Goal: Task Accomplishment & Management: Complete application form

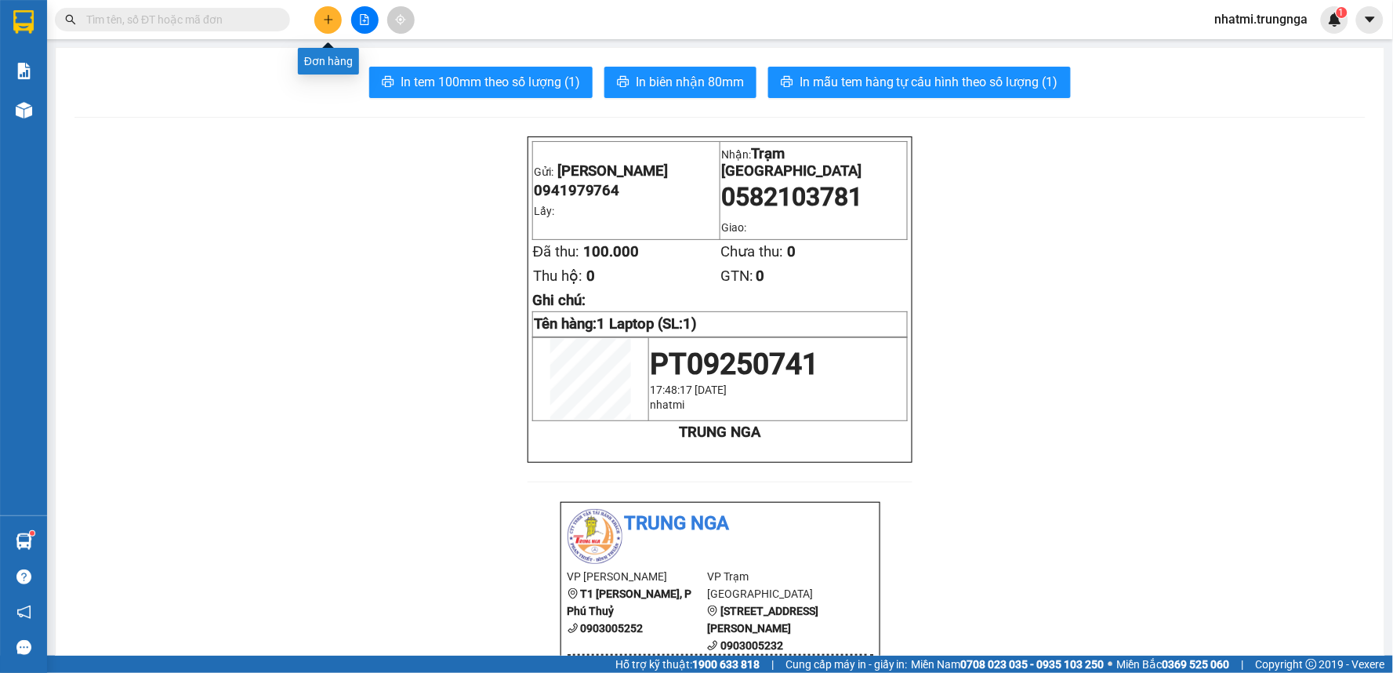
click at [323, 26] on button at bounding box center [327, 19] width 27 height 27
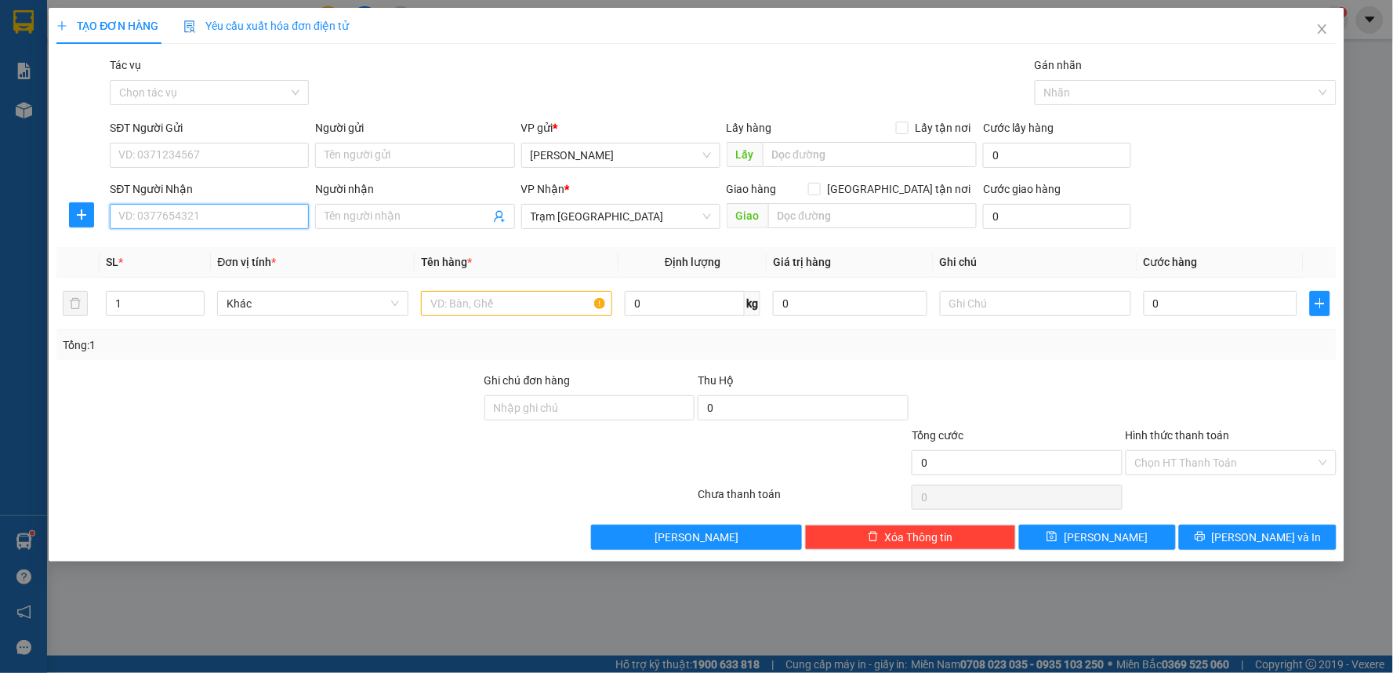
click at [192, 224] on input "SĐT Người Nhận" at bounding box center [209, 216] width 199 height 25
click at [527, 38] on div "TẠO ĐƠN HÀNG Yêu cầu xuất hóa đơn điện tử" at bounding box center [696, 26] width 1280 height 36
click at [231, 217] on input "SĐT Người Nhận" at bounding box center [209, 216] width 199 height 25
drag, startPoint x: 202, startPoint y: 228, endPoint x: 208, endPoint y: 219, distance: 10.2
click at [205, 225] on input "SĐT Người Nhận" at bounding box center [209, 216] width 199 height 25
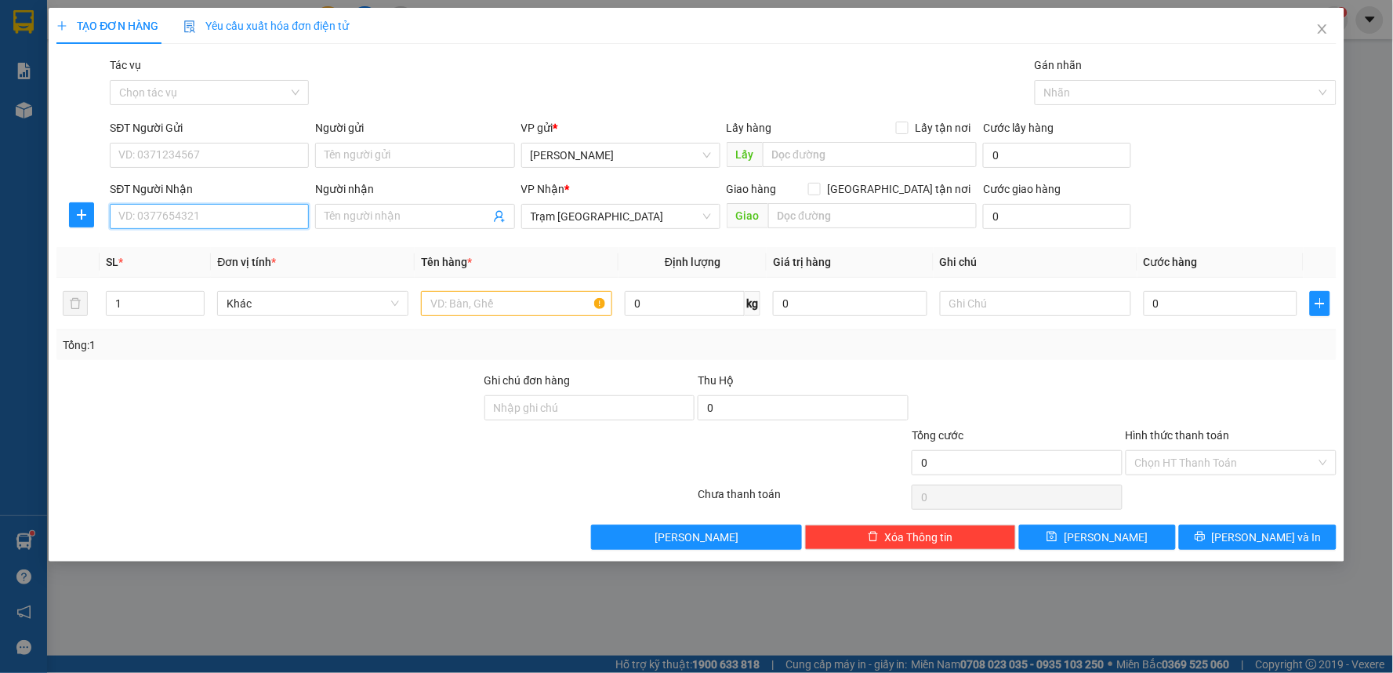
click at [208, 219] on input "SĐT Người Nhận" at bounding box center [209, 216] width 199 height 25
type input "0869617939"
click at [205, 153] on input "SĐT Người Gửi" at bounding box center [209, 155] width 199 height 25
type input "0964557779"
drag, startPoint x: 435, startPoint y: 307, endPoint x: 451, endPoint y: 307, distance: 15.7
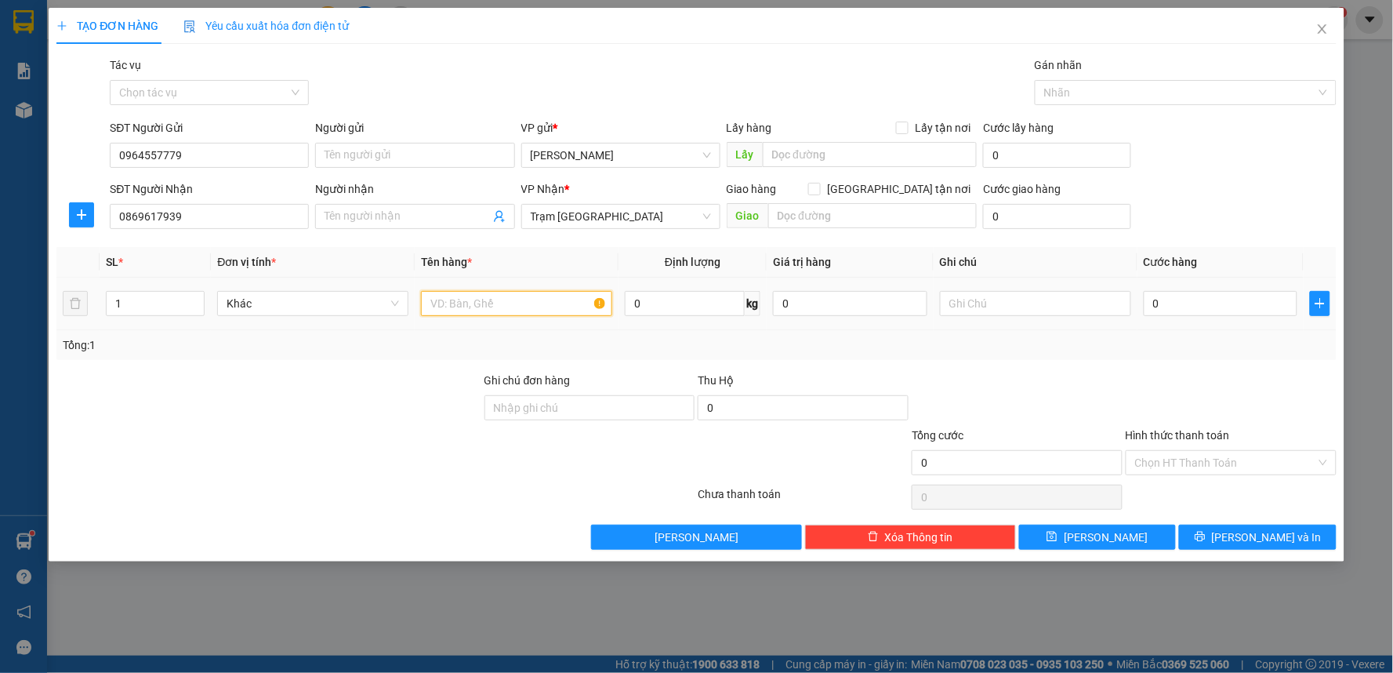
click at [437, 307] on input "text" at bounding box center [516, 303] width 191 height 25
type input "1 Xe Máy 86AA - 07324 + 2 Thùng Đồ"
click at [981, 306] on input "text" at bounding box center [1035, 303] width 191 height 25
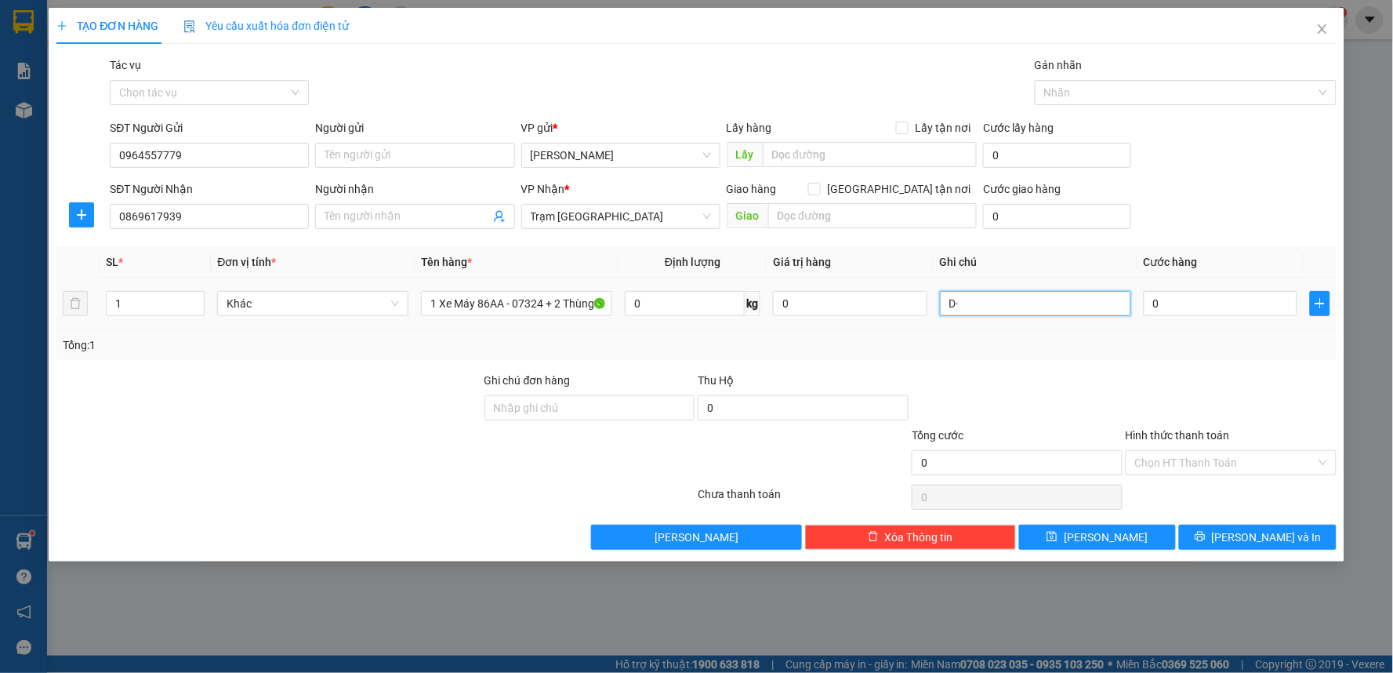
type input "D"
type input "Đi khuya 0H 15/09"
click at [1267, 303] on input "0" at bounding box center [1221, 303] width 154 height 25
click at [147, 307] on input "1" at bounding box center [155, 304] width 97 height 24
click at [147, 306] on input "1" at bounding box center [155, 304] width 97 height 24
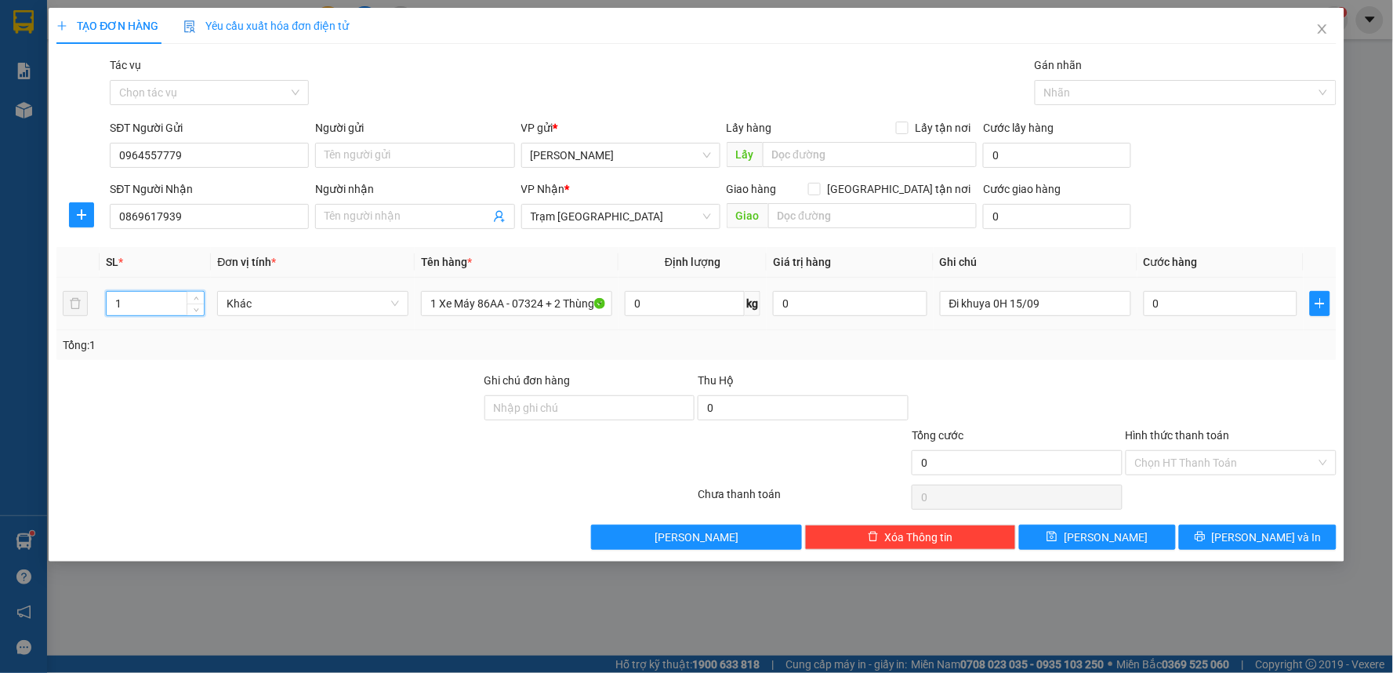
drag, startPoint x: 147, startPoint y: 302, endPoint x: 136, endPoint y: 298, distance: 12.4
click at [146, 300] on input "1" at bounding box center [155, 304] width 97 height 24
drag, startPoint x: 136, startPoint y: 298, endPoint x: 89, endPoint y: 303, distance: 47.4
click at [89, 303] on tr "1 Khác 1 Xe Máy 86AA - 07324 + 2 Thùng Đồ 0 kg 0 Đi khuya 0H 15/09 0" at bounding box center [696, 304] width 1280 height 53
type input "3"
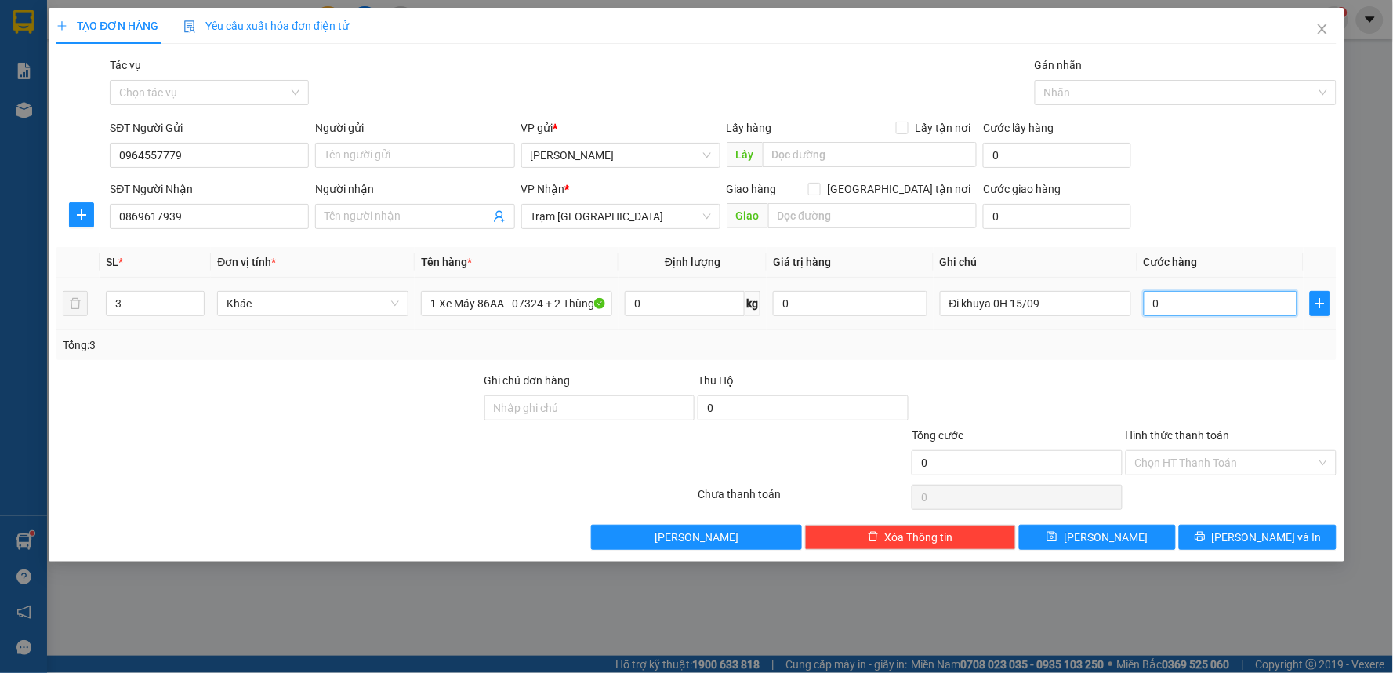
type input "3"
type input "37"
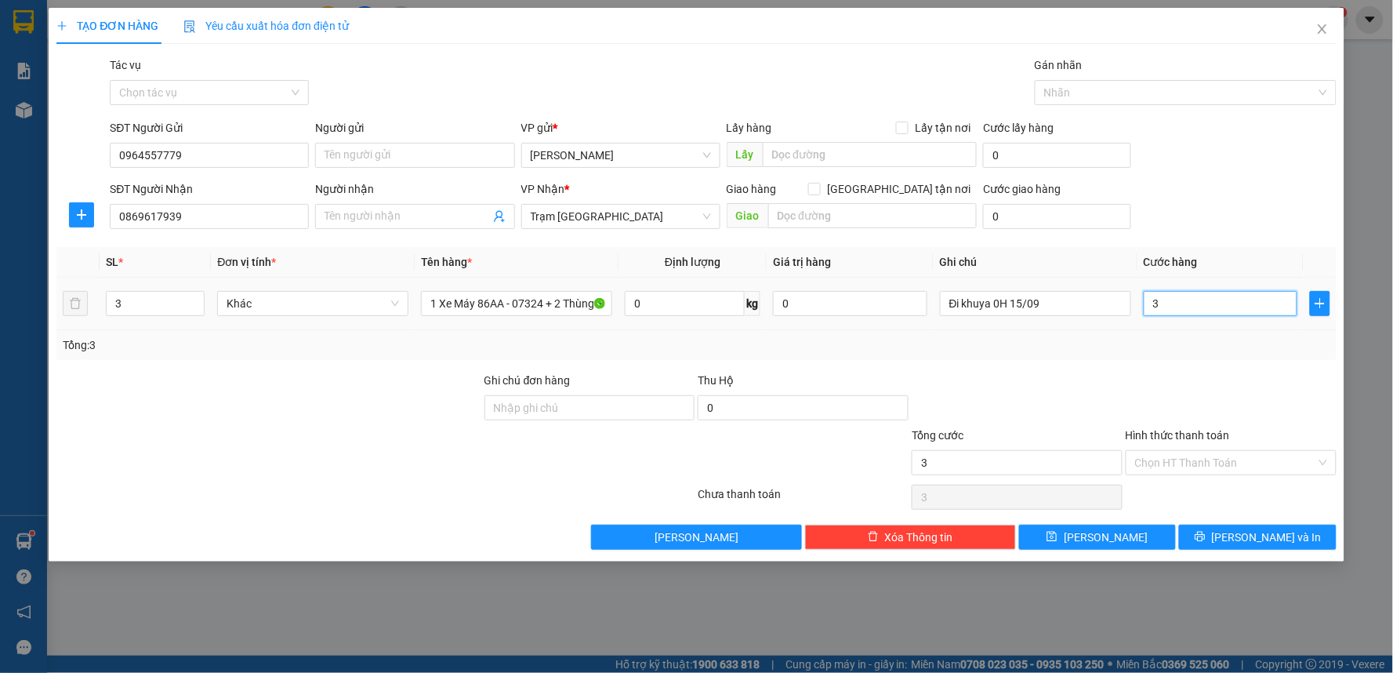
type input "37"
type input "370"
type input "370.000"
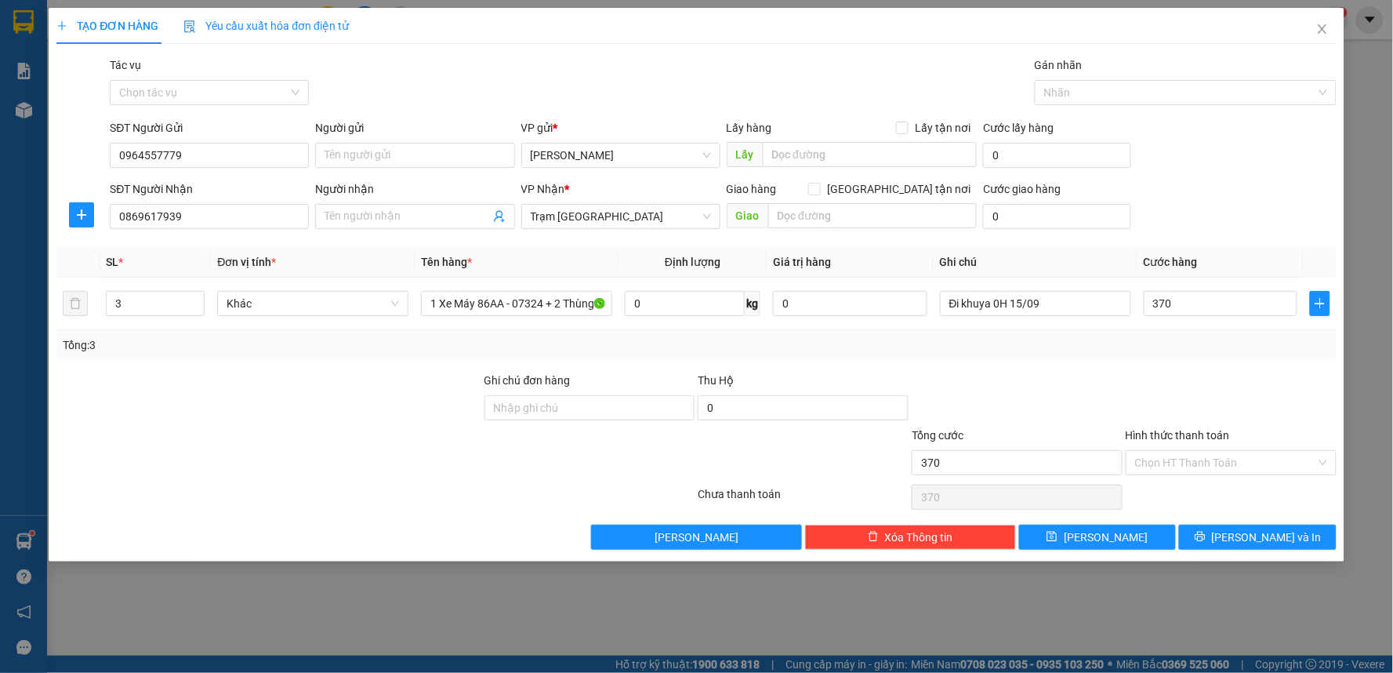
type input "370.000"
drag, startPoint x: 1170, startPoint y: 373, endPoint x: 1152, endPoint y: 377, distance: 17.7
click at [1170, 372] on div at bounding box center [1231, 399] width 214 height 55
click at [1221, 444] on div "Hình thức thanh toán" at bounding box center [1231, 438] width 211 height 24
click at [1223, 464] on input "Hình thức thanh toán" at bounding box center [1225, 463] width 181 height 24
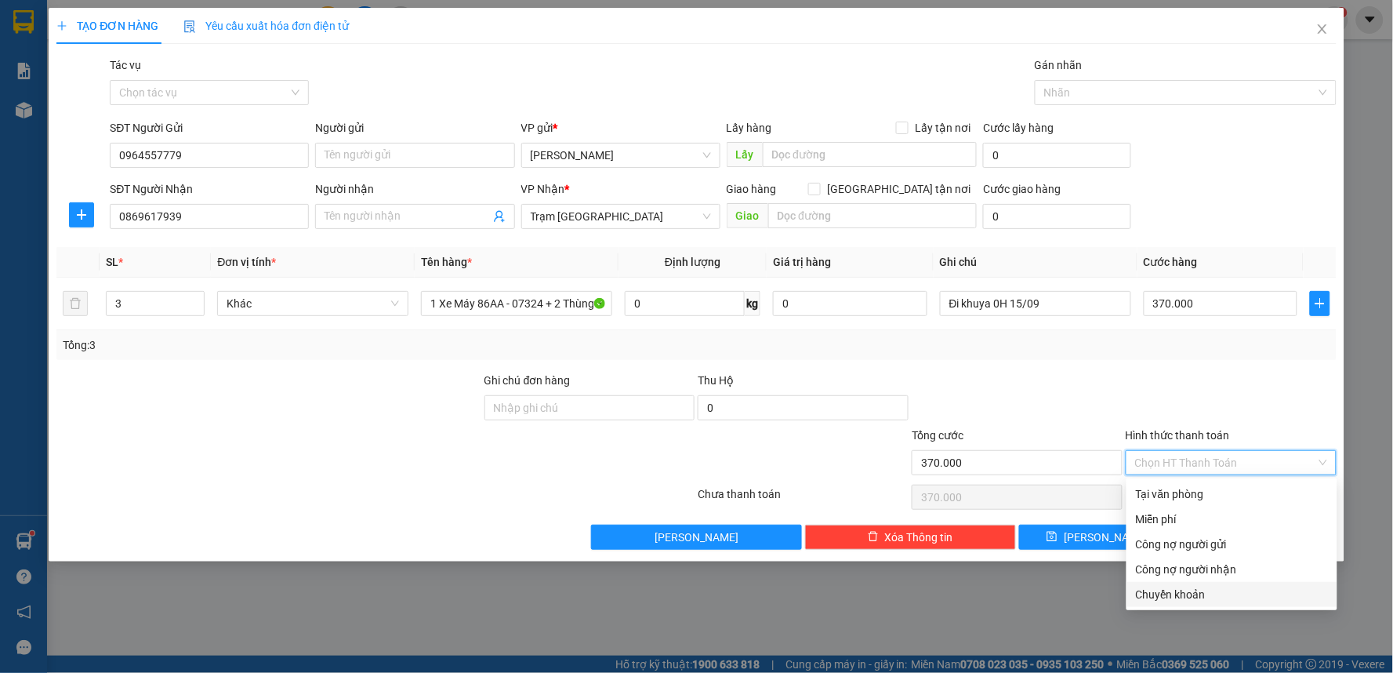
click at [1179, 597] on div "Chuyển khoản" at bounding box center [1232, 594] width 192 height 17
type input "0"
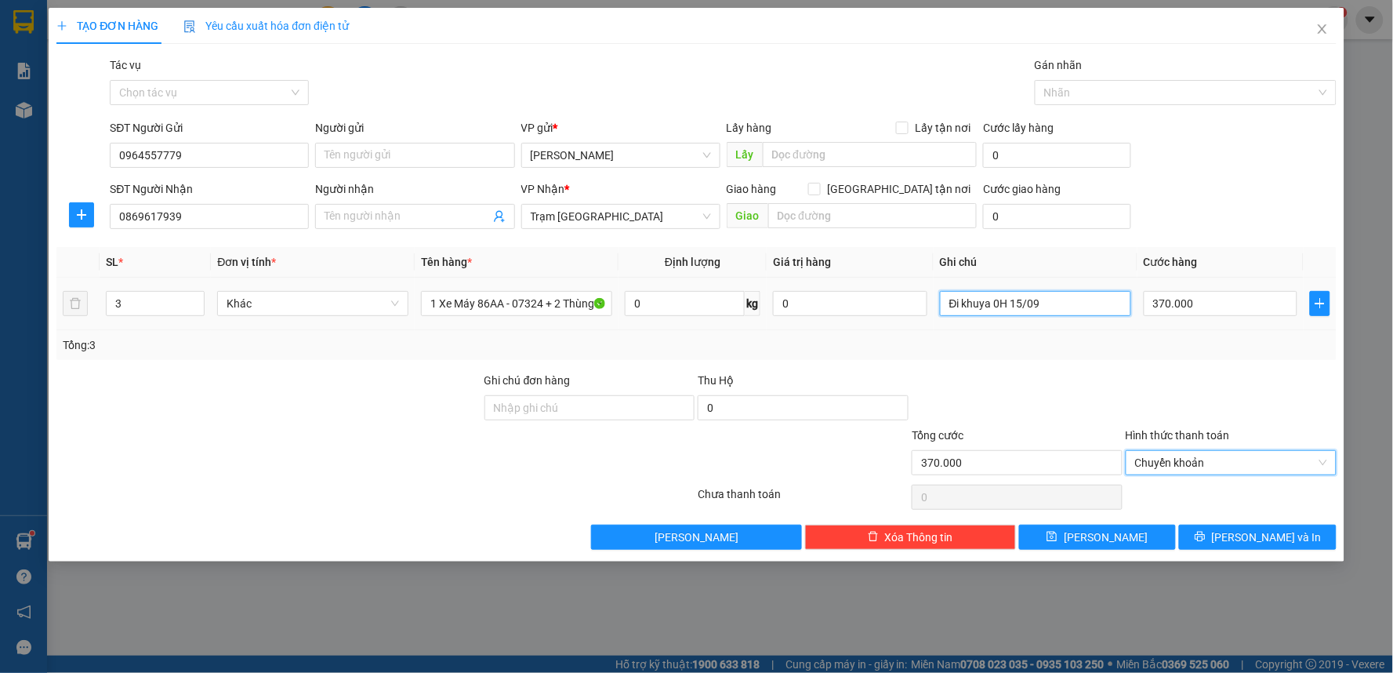
click at [1074, 303] on input "Đi khuya 0H 15/09" at bounding box center [1035, 303] width 191 height 25
type input "Đi khuya 0H 15/09, CK 370K"
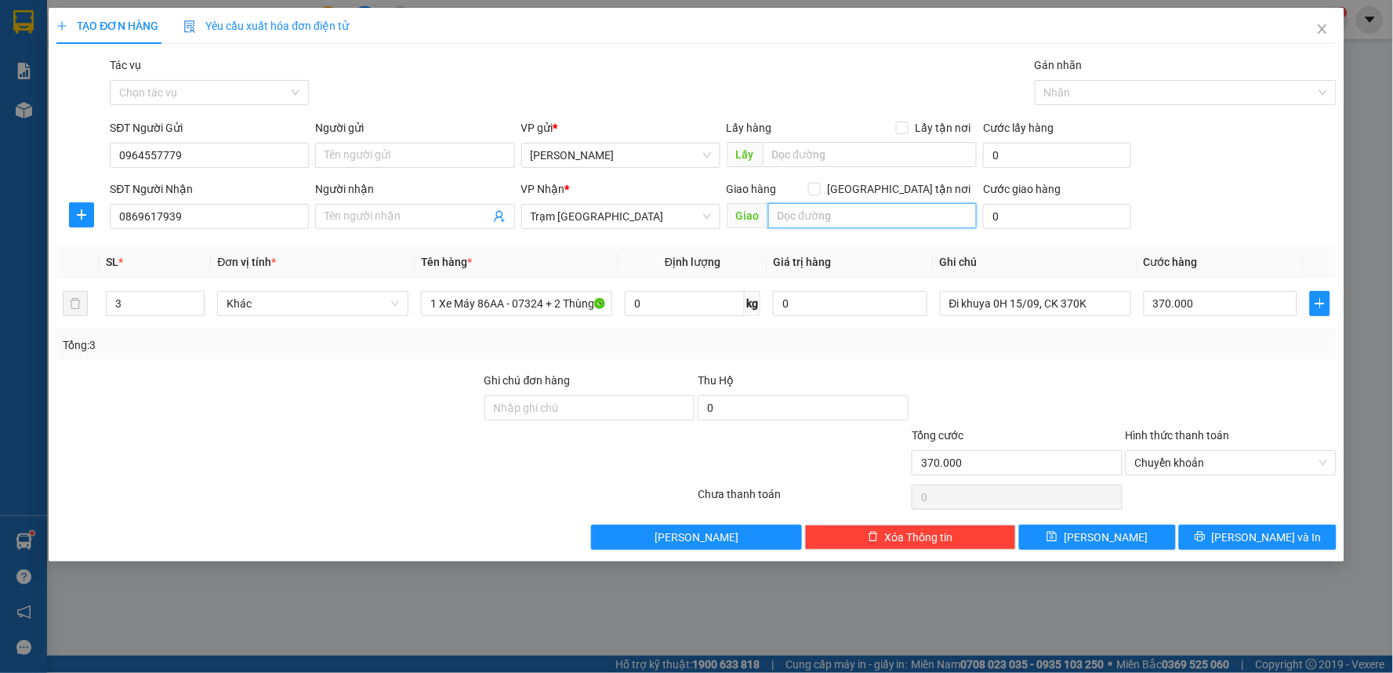
click at [861, 214] on input "text" at bounding box center [872, 215] width 209 height 25
click at [879, 214] on input "text" at bounding box center [872, 215] width 209 height 25
type input "566/72/67C [PERSON_NAME], P.5, Gò Vấp"
click at [1268, 179] on form "SĐT Người Gửi 0964557779 Người gửi Tên người gửi VP gửi * [PERSON_NAME] Lấy hàn…" at bounding box center [696, 177] width 1280 height 116
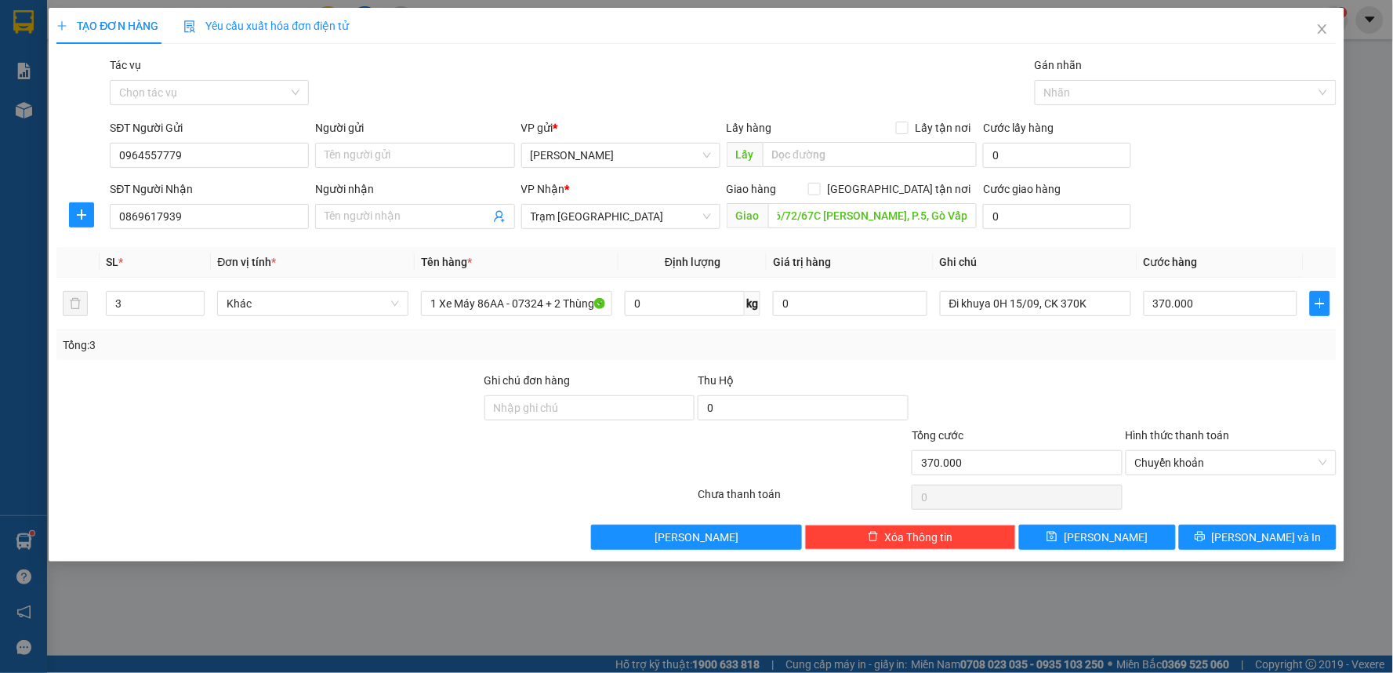
scroll to position [0, 0]
click at [821, 192] on span at bounding box center [814, 189] width 13 height 13
click at [819, 192] on input "[GEOGRAPHIC_DATA] tận nơi" at bounding box center [813, 188] width 11 height 11
checkbox input "true"
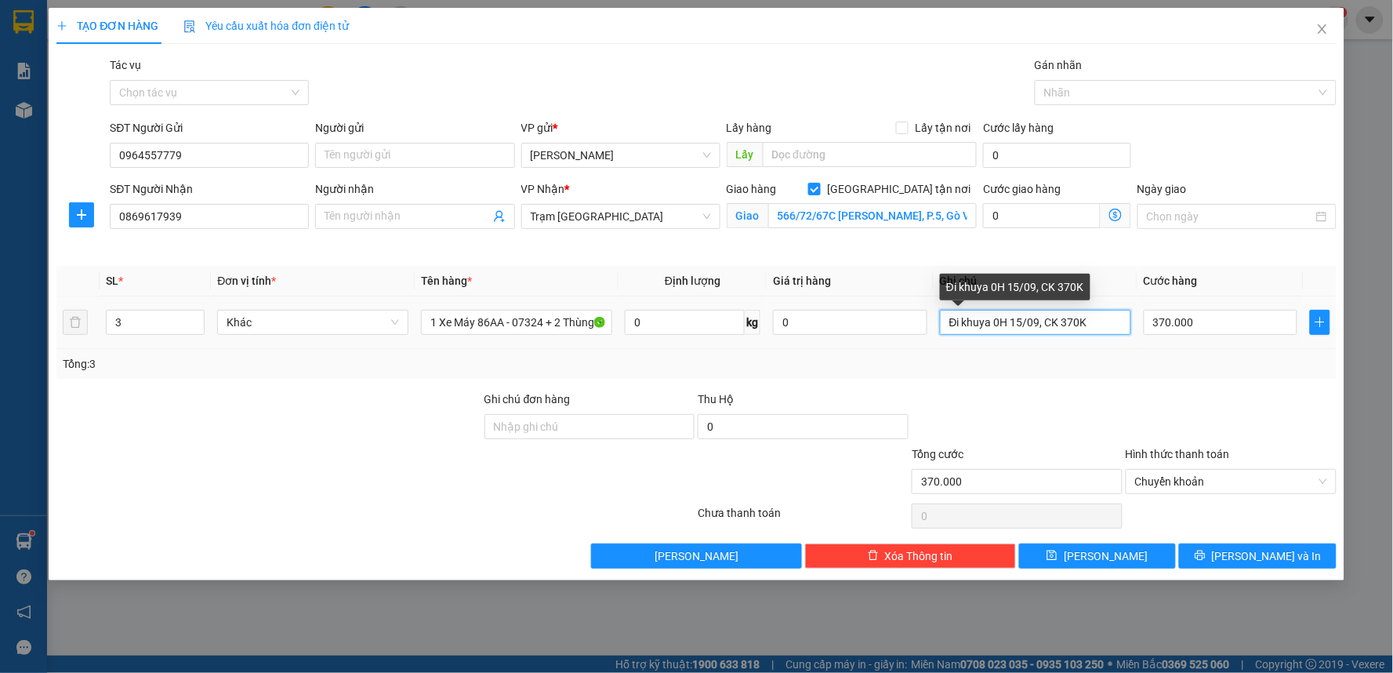
click at [1090, 325] on input "Đi khuya 0H 15/09, CK 370K" at bounding box center [1035, 322] width 191 height 25
type input "Đi khuya 0H 15/09, CK 370K, [GEOGRAPHIC_DATA]"
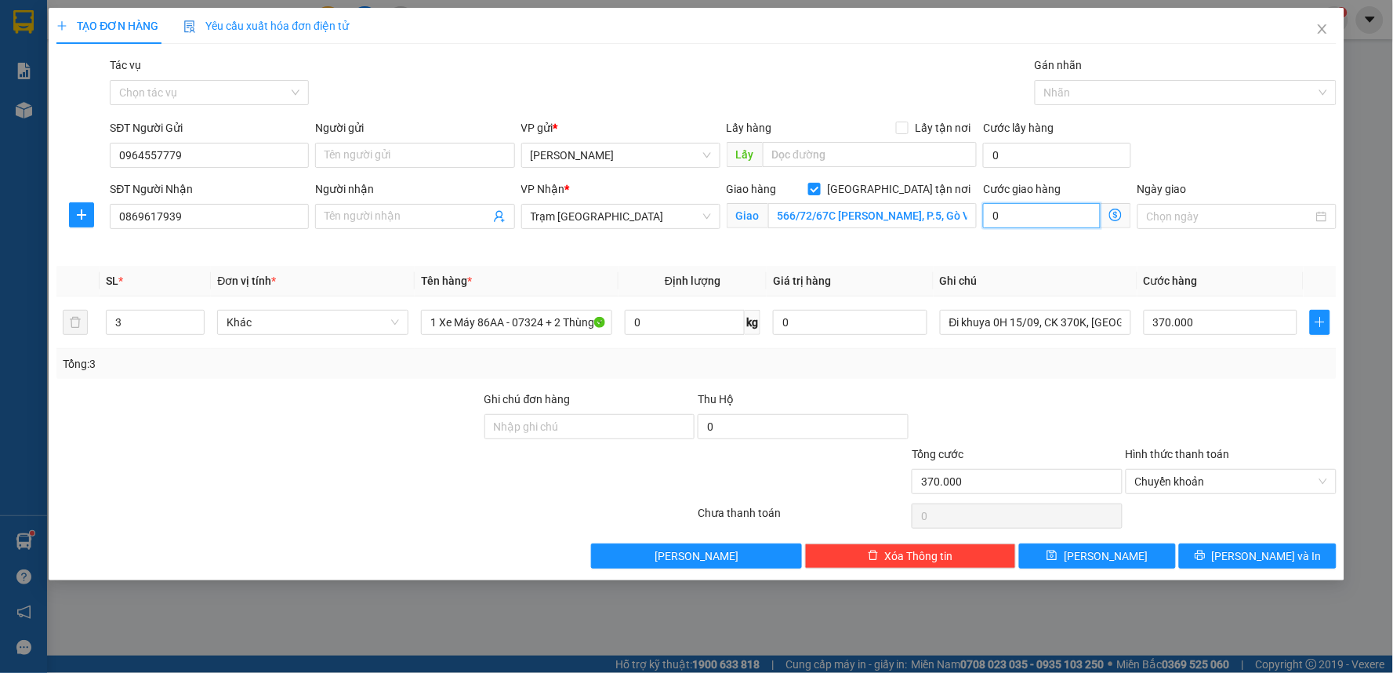
click at [1003, 209] on input "0" at bounding box center [1042, 215] width 118 height 25
type input "370.001"
type input "1"
type input "370.012"
type input "12"
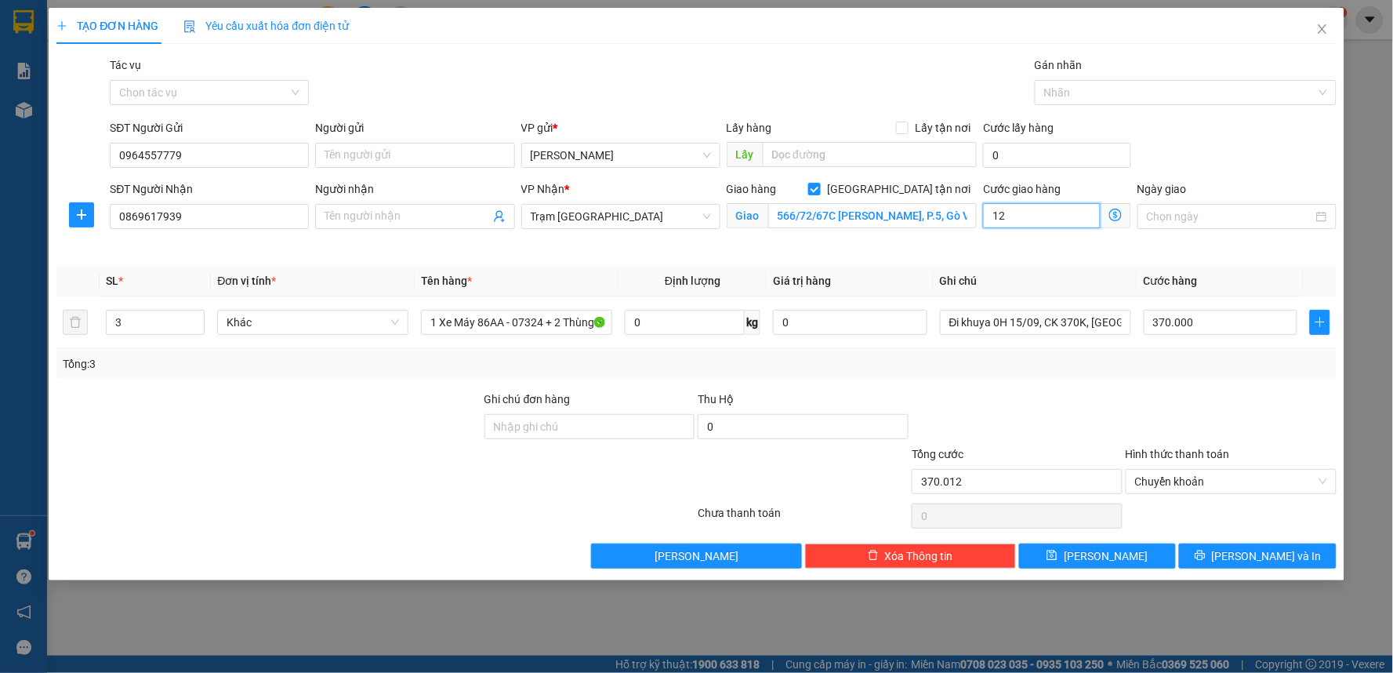
type input "370.120"
type input "120"
type input "490.000"
type input "120.000"
drag, startPoint x: 1070, startPoint y: 248, endPoint x: 1093, endPoint y: 248, distance: 22.7
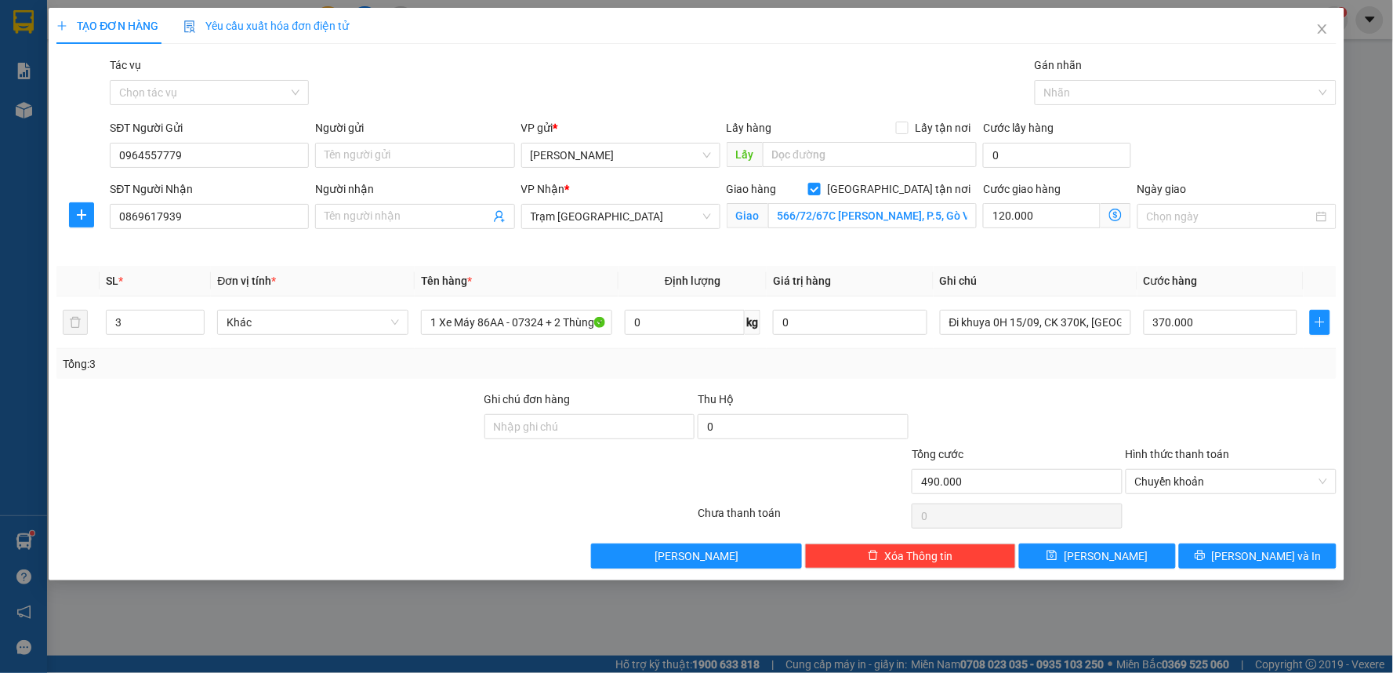
click at [1076, 247] on div "Cước giao hàng 120.000" at bounding box center [1057, 217] width 154 height 74
click at [1101, 314] on input "Đi khuya 0H 15/09, CK 370K, [GEOGRAPHIC_DATA]" at bounding box center [1035, 322] width 191 height 25
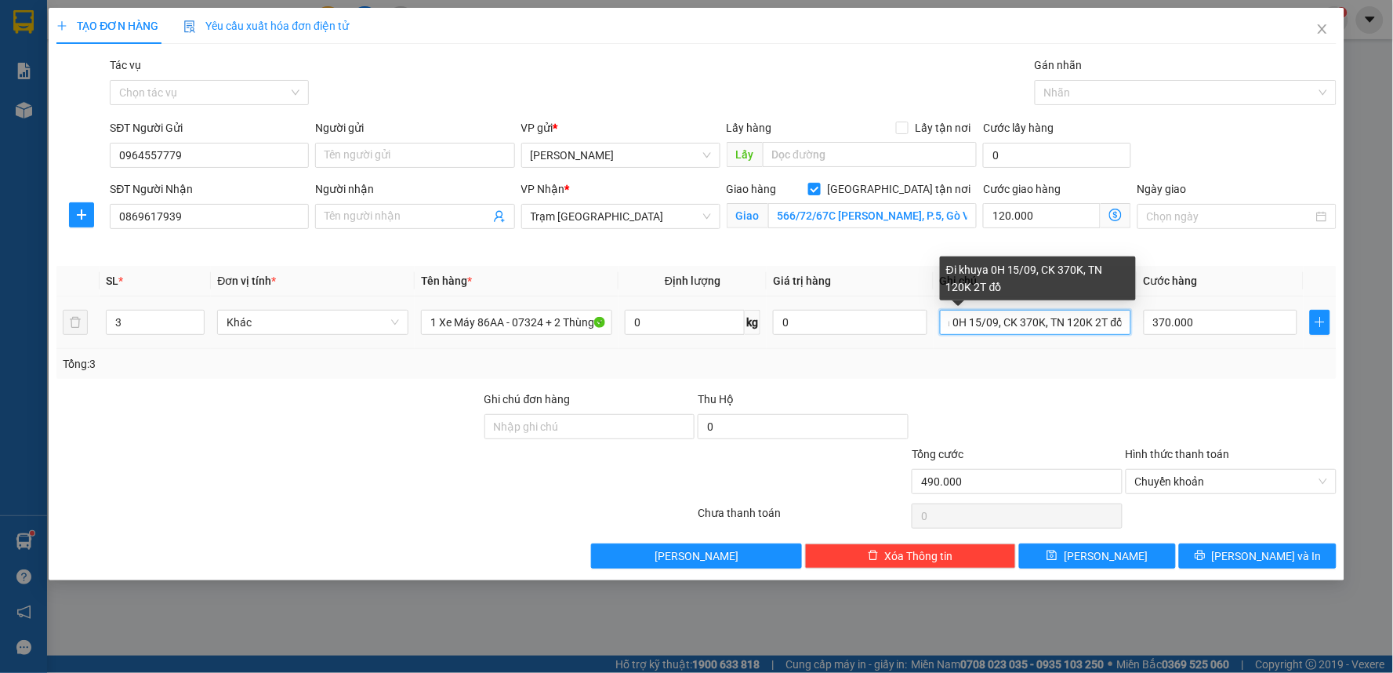
scroll to position [0, 44]
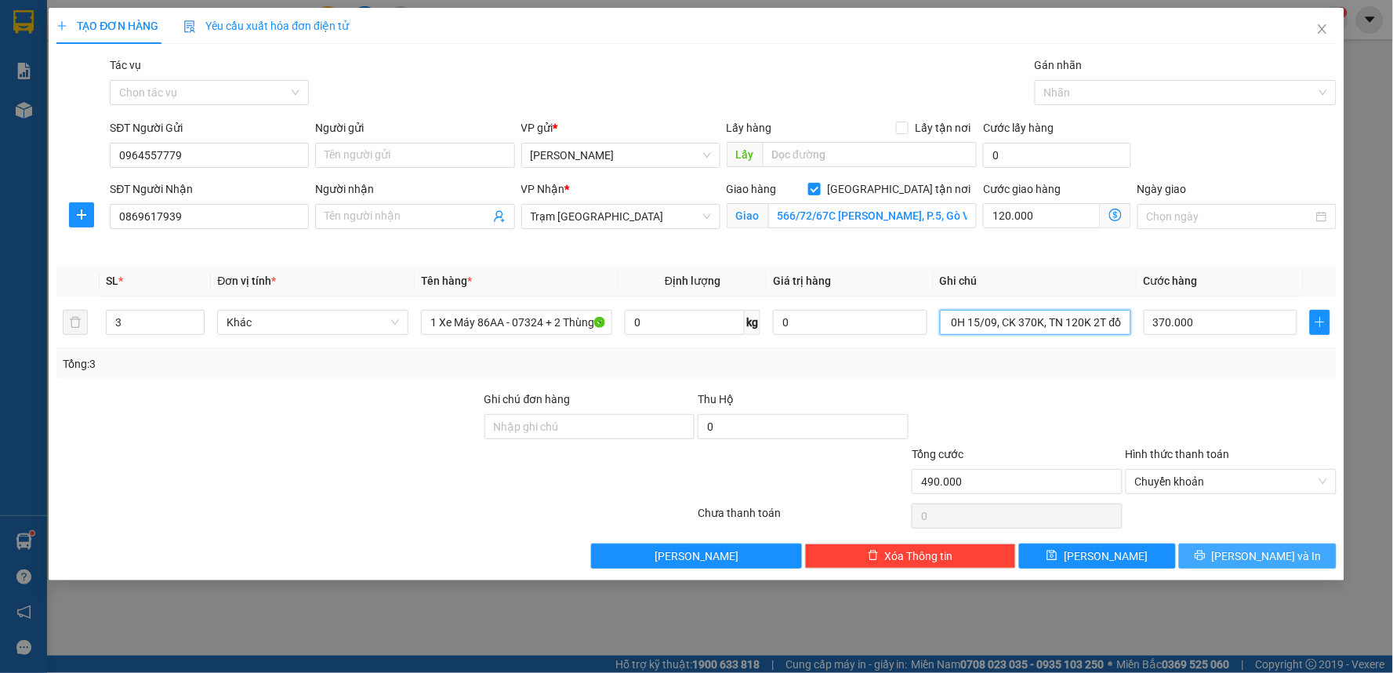
type input "Đi khuya 0H 15/09, CK 370K, TN 120K 2T đồ"
click at [1206, 552] on icon "printer" at bounding box center [1200, 555] width 11 height 11
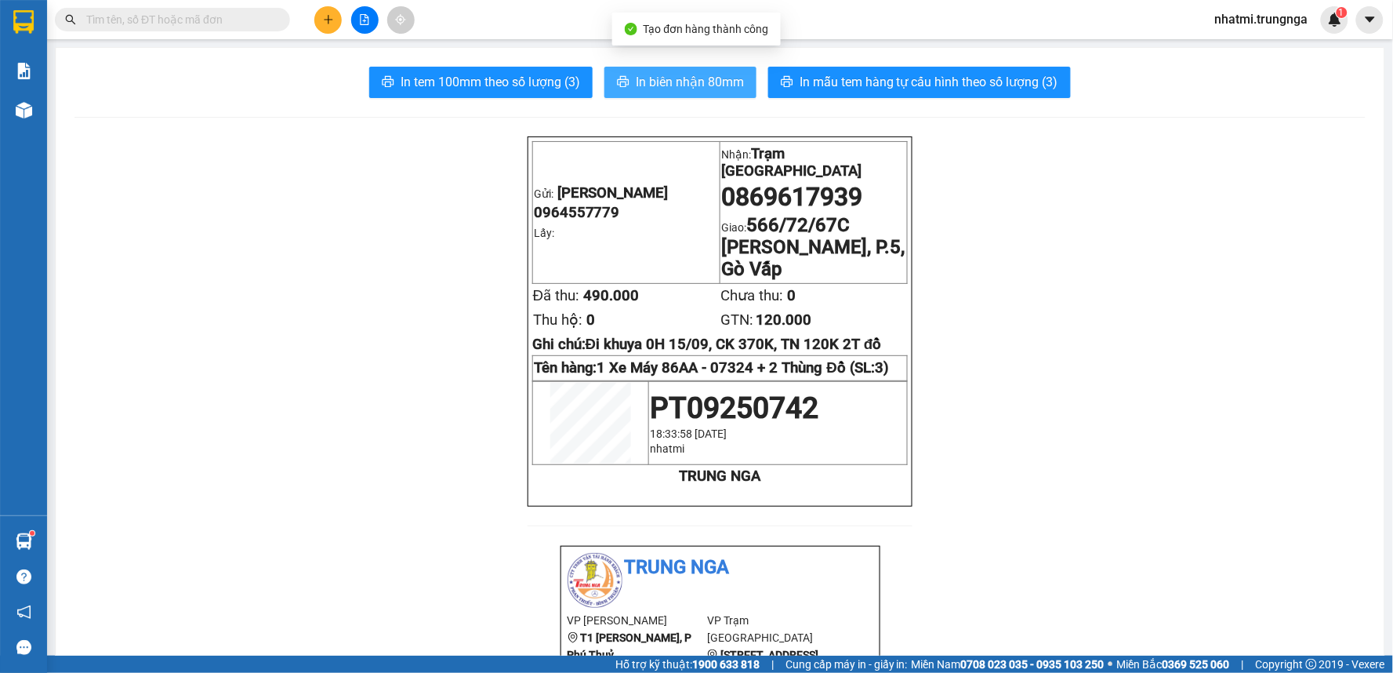
drag, startPoint x: 702, startPoint y: 93, endPoint x: 709, endPoint y: 97, distance: 9.1
click at [702, 90] on button "In biên nhận 80mm" at bounding box center [680, 82] width 152 height 31
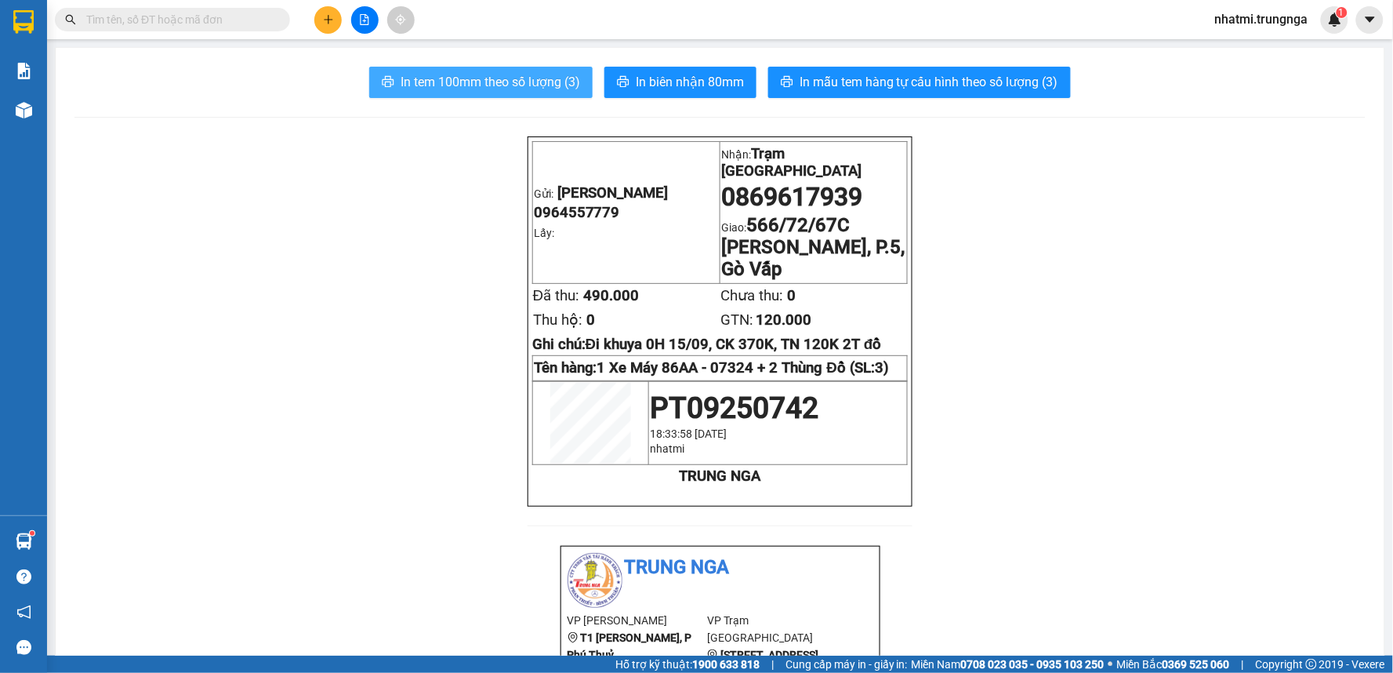
click at [444, 75] on span "In tem 100mm theo số lượng (3)" at bounding box center [491, 82] width 180 height 20
click at [468, 81] on span "In tem 100mm theo số lượng (3)" at bounding box center [491, 82] width 180 height 20
click at [317, 26] on button at bounding box center [327, 19] width 27 height 27
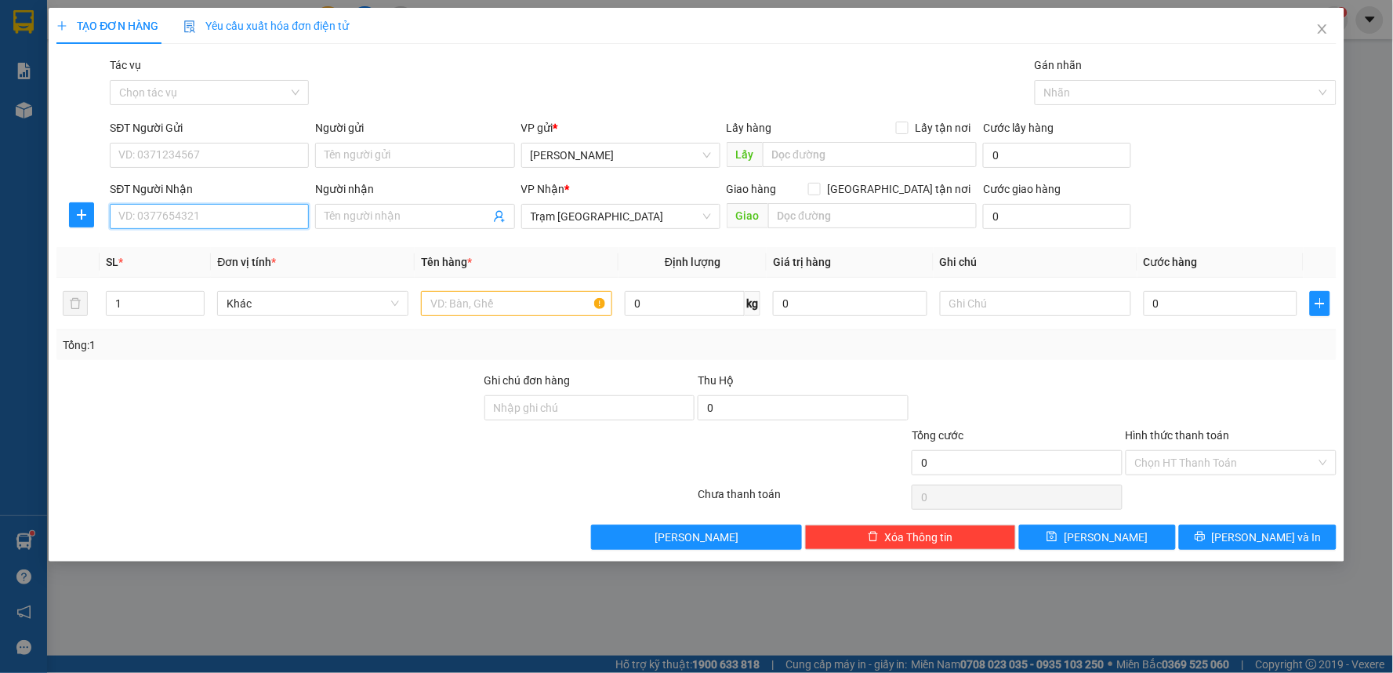
click at [129, 224] on input "SĐT Người Nhận" at bounding box center [209, 216] width 199 height 25
type input "0383518321"
click at [268, 247] on div "0383518321" at bounding box center [209, 247] width 180 height 17
type input "40.000"
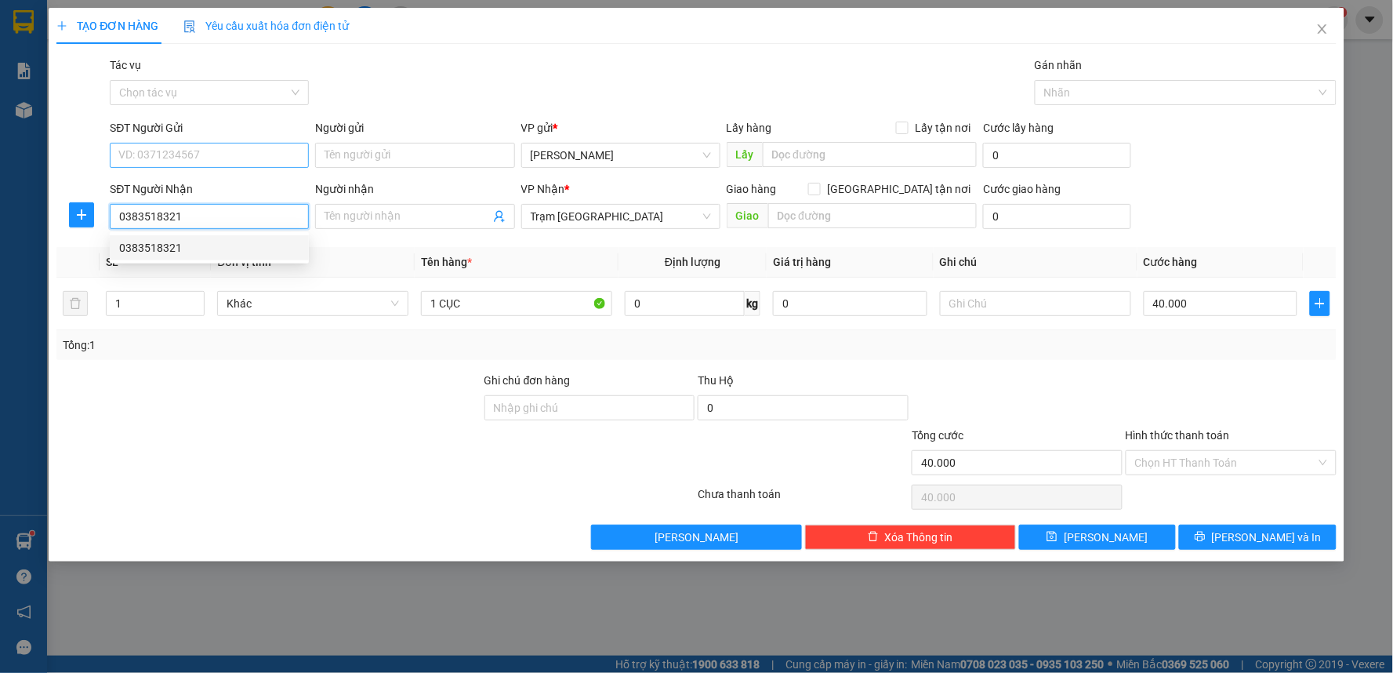
type input "0383518321"
click at [239, 166] on input "SĐT Người Gửi" at bounding box center [209, 155] width 199 height 25
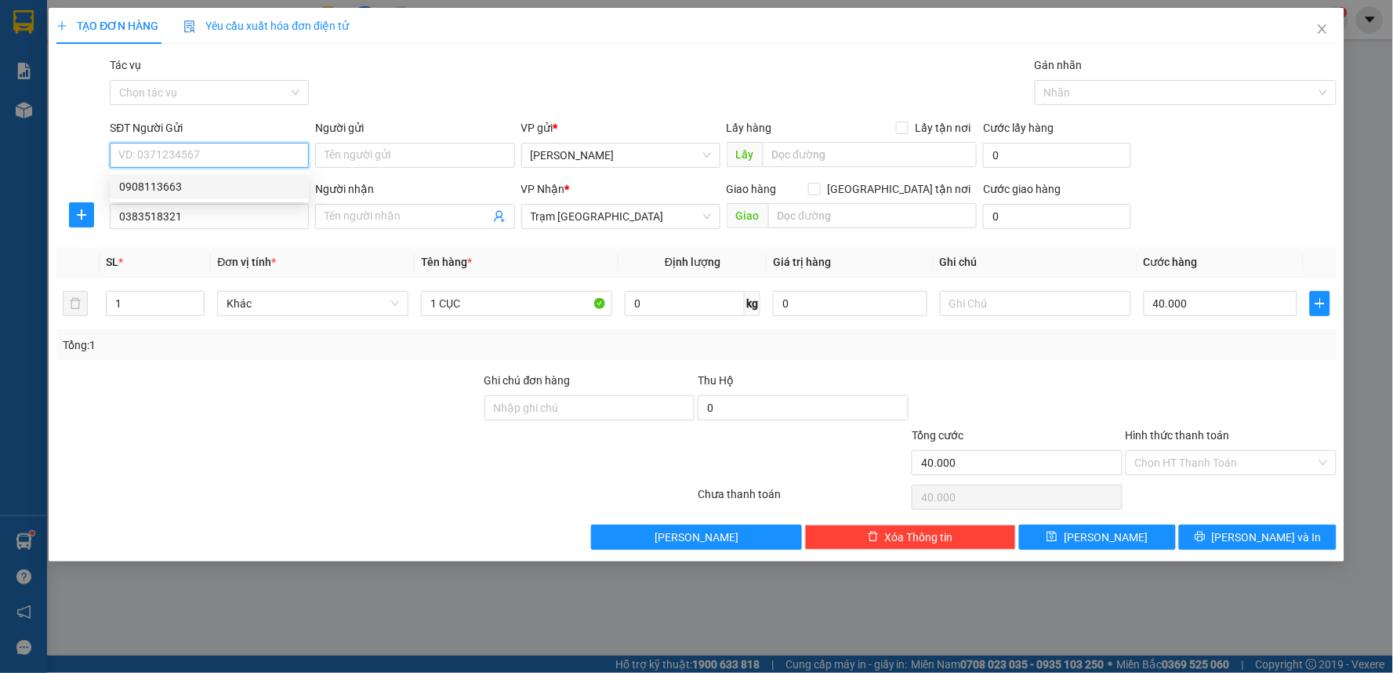
click at [217, 193] on div "0908113663" at bounding box center [209, 186] width 180 height 17
type input "0908113663"
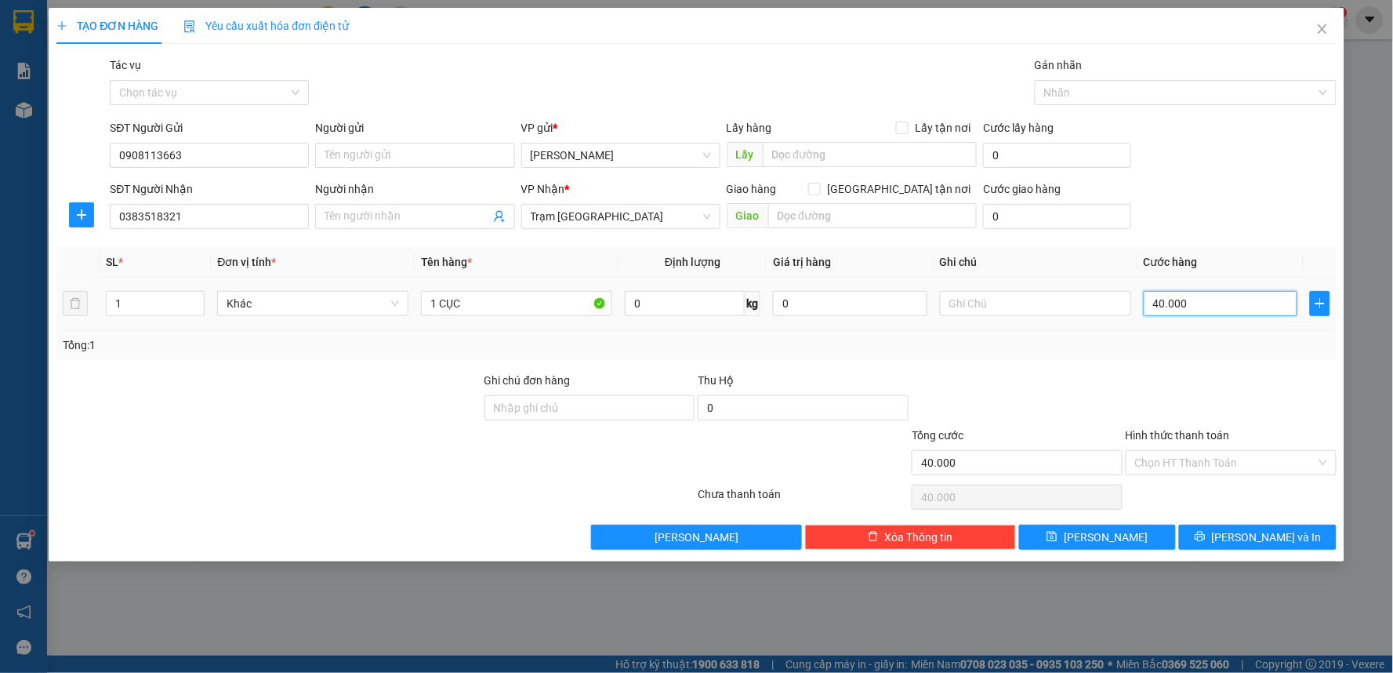
click at [1182, 303] on input "40.000" at bounding box center [1221, 303] width 154 height 25
click at [1227, 466] on input "Hình thức thanh toán" at bounding box center [1225, 463] width 181 height 24
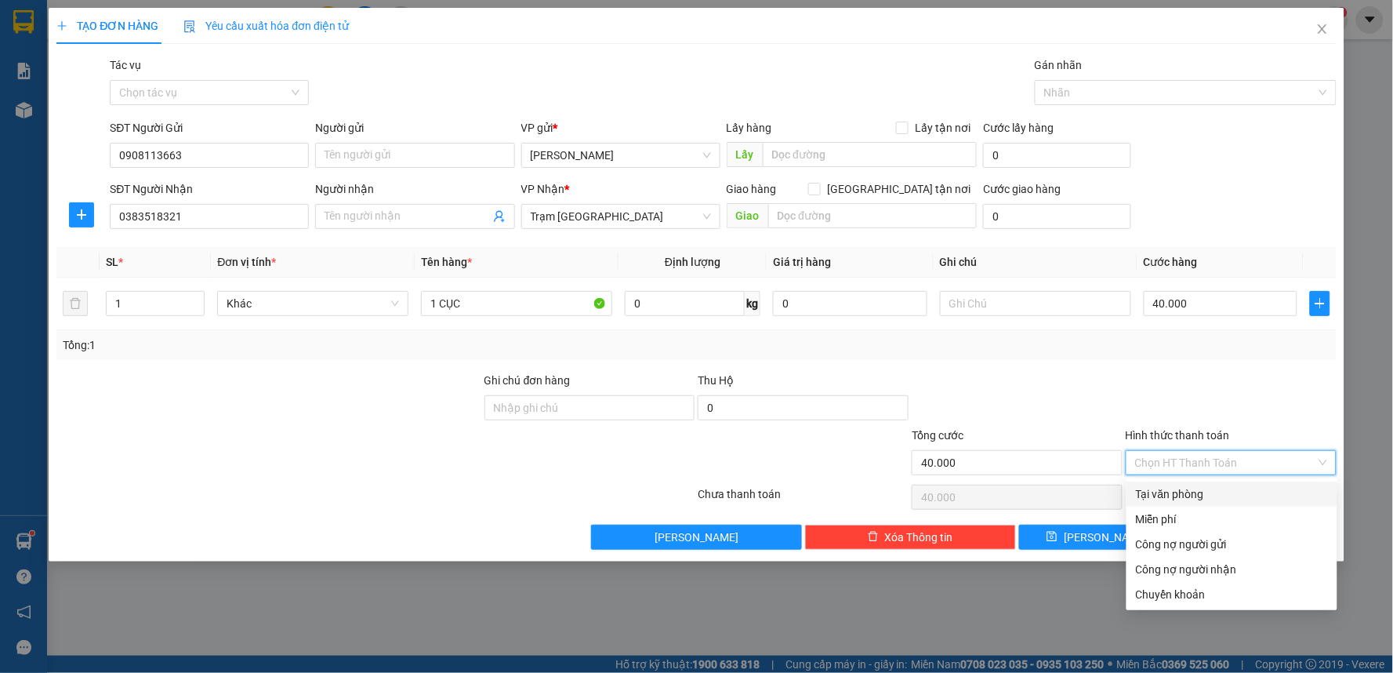
click at [1176, 495] on div "Tại văn phòng" at bounding box center [1232, 493] width 192 height 17
type input "0"
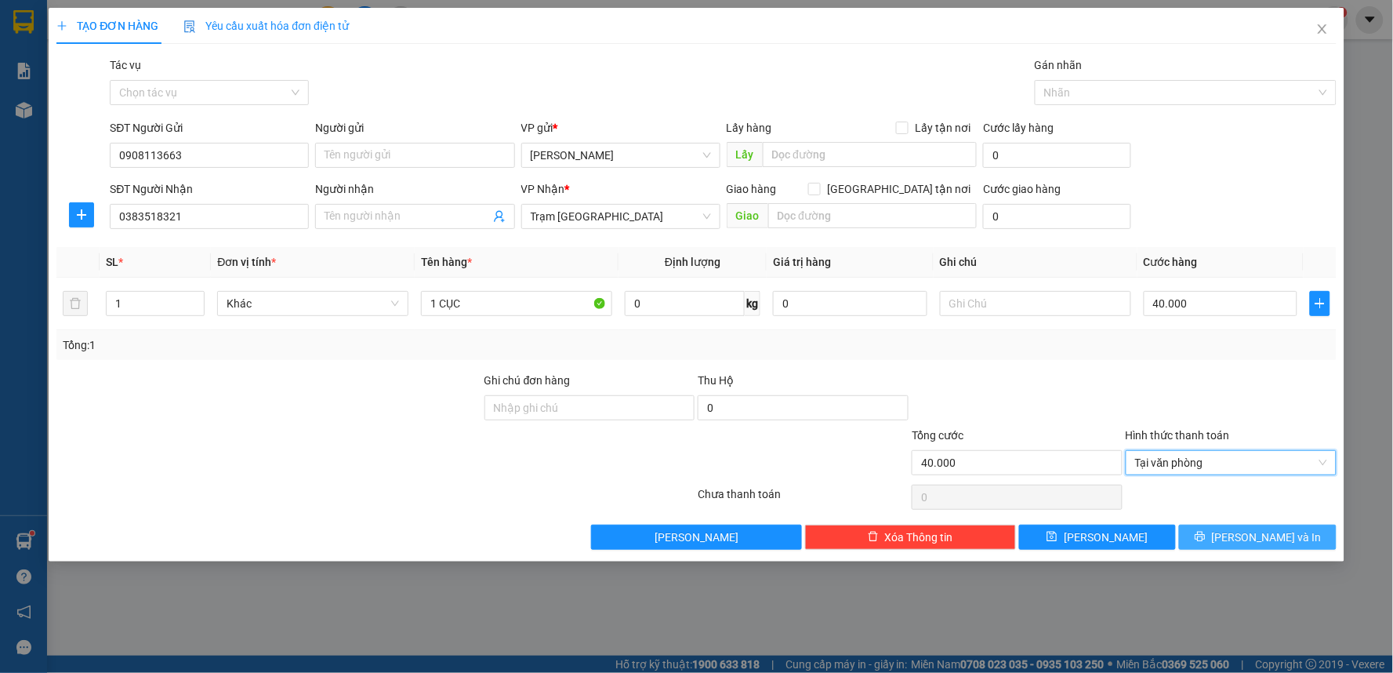
click at [1220, 542] on button "[PERSON_NAME] và In" at bounding box center [1258, 536] width 158 height 25
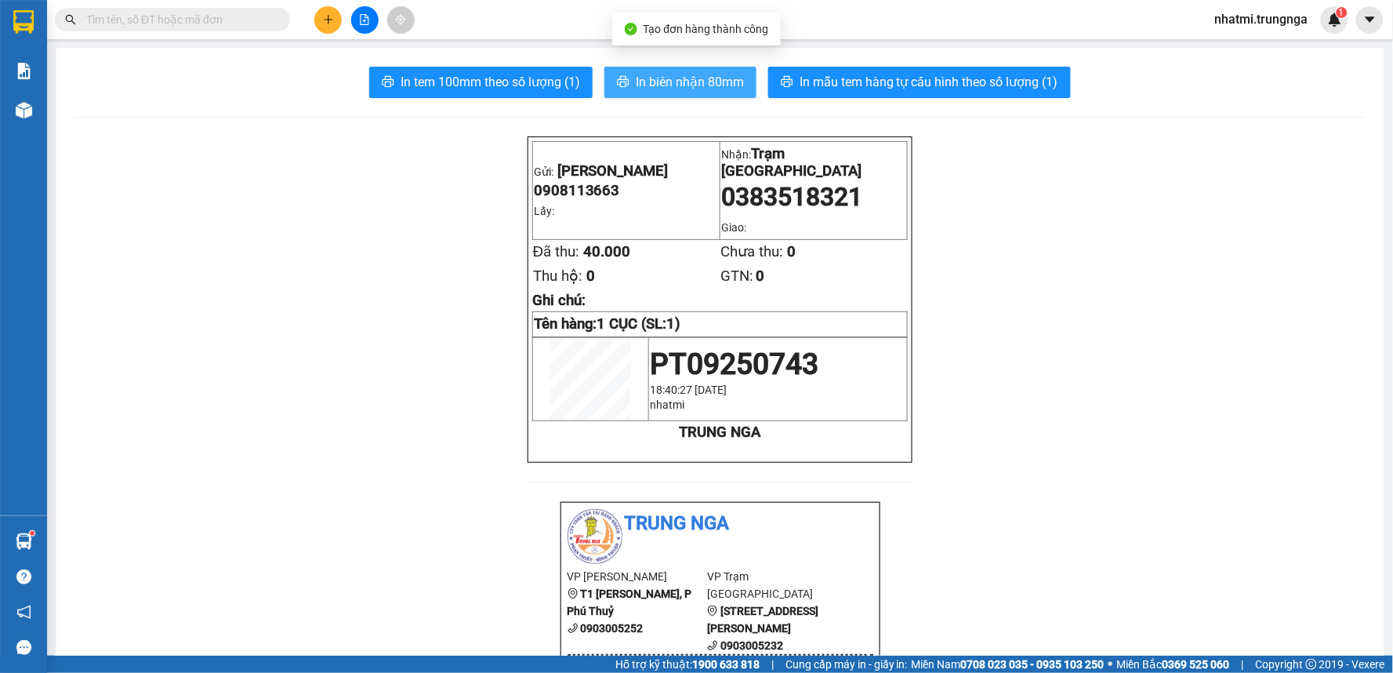
click at [656, 81] on span "In biên nhận 80mm" at bounding box center [690, 82] width 108 height 20
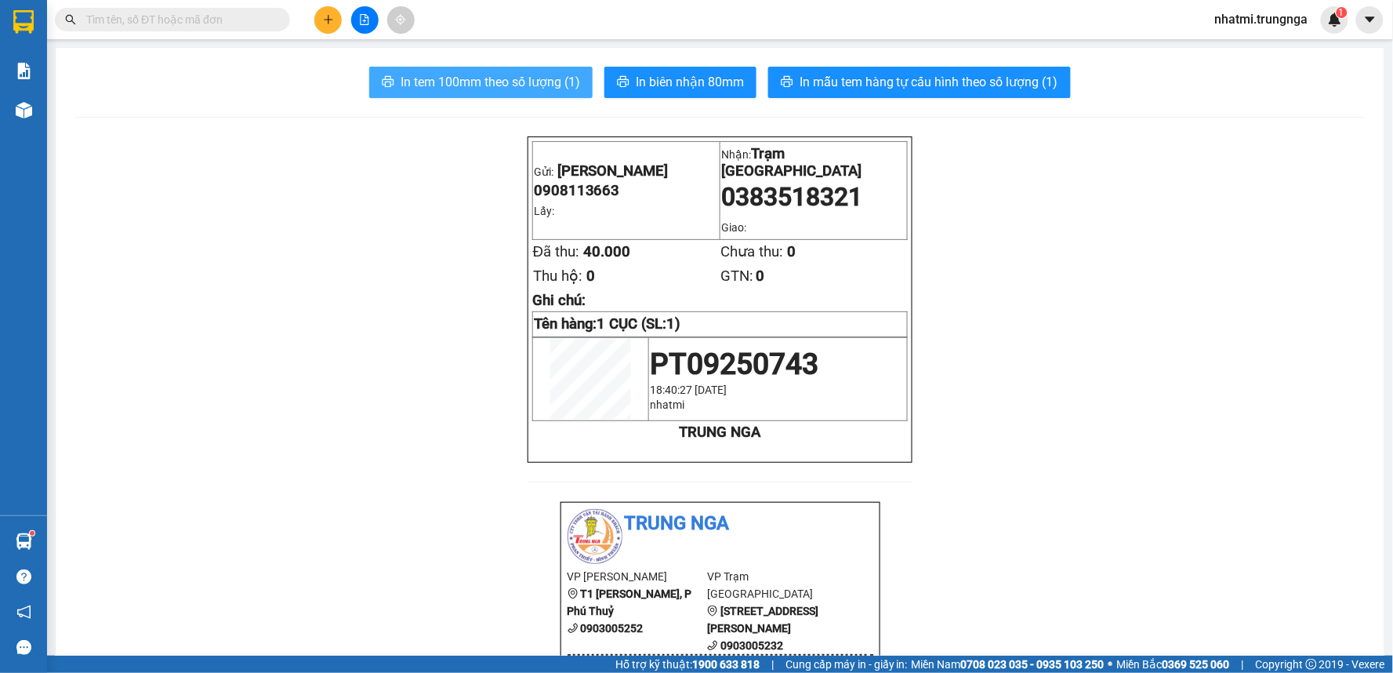
click at [557, 77] on span "In tem 100mm theo số lượng (1)" at bounding box center [491, 82] width 180 height 20
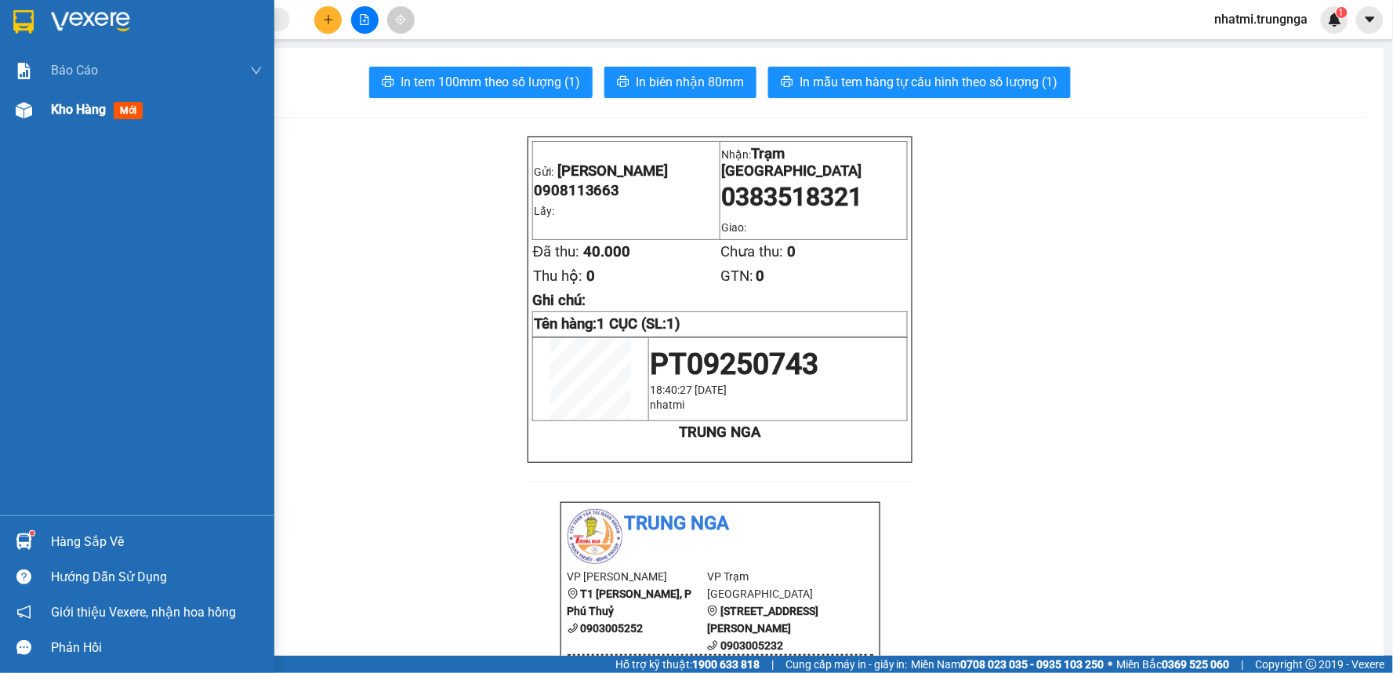
click at [71, 118] on div "Kho hàng mới" at bounding box center [100, 110] width 98 height 20
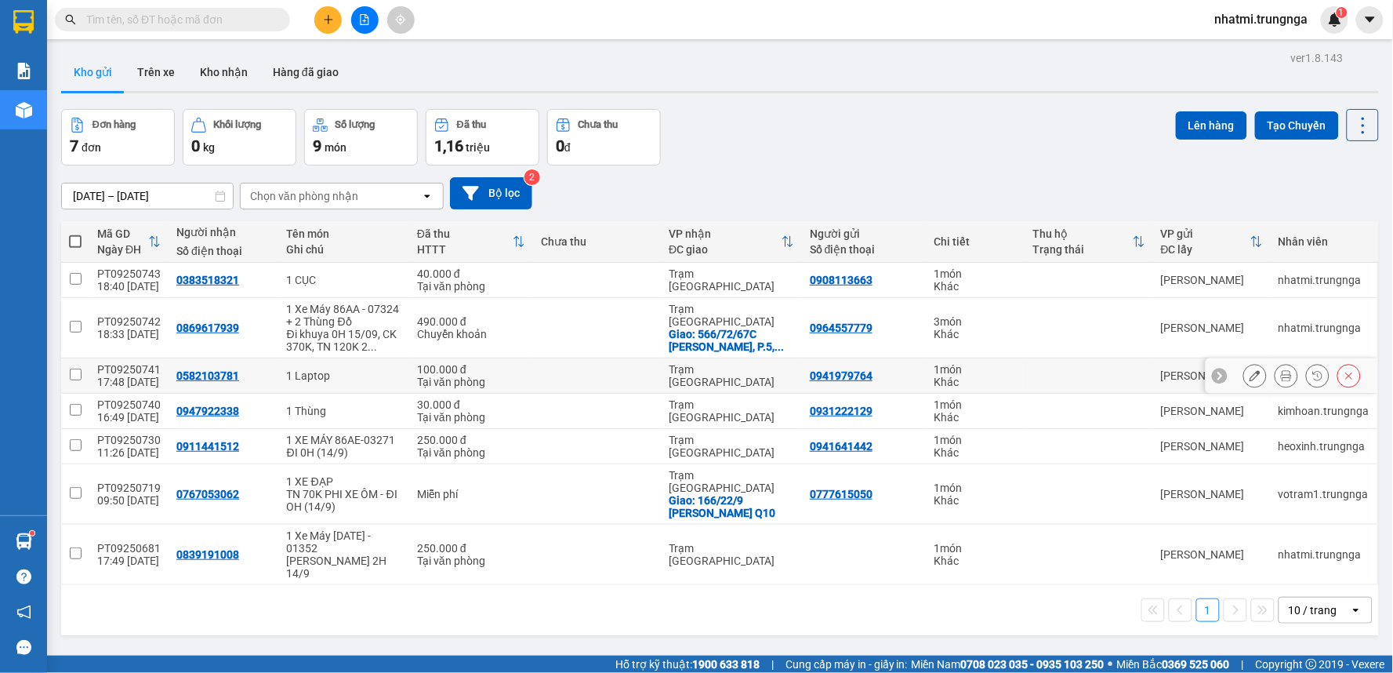
scroll to position [72, 0]
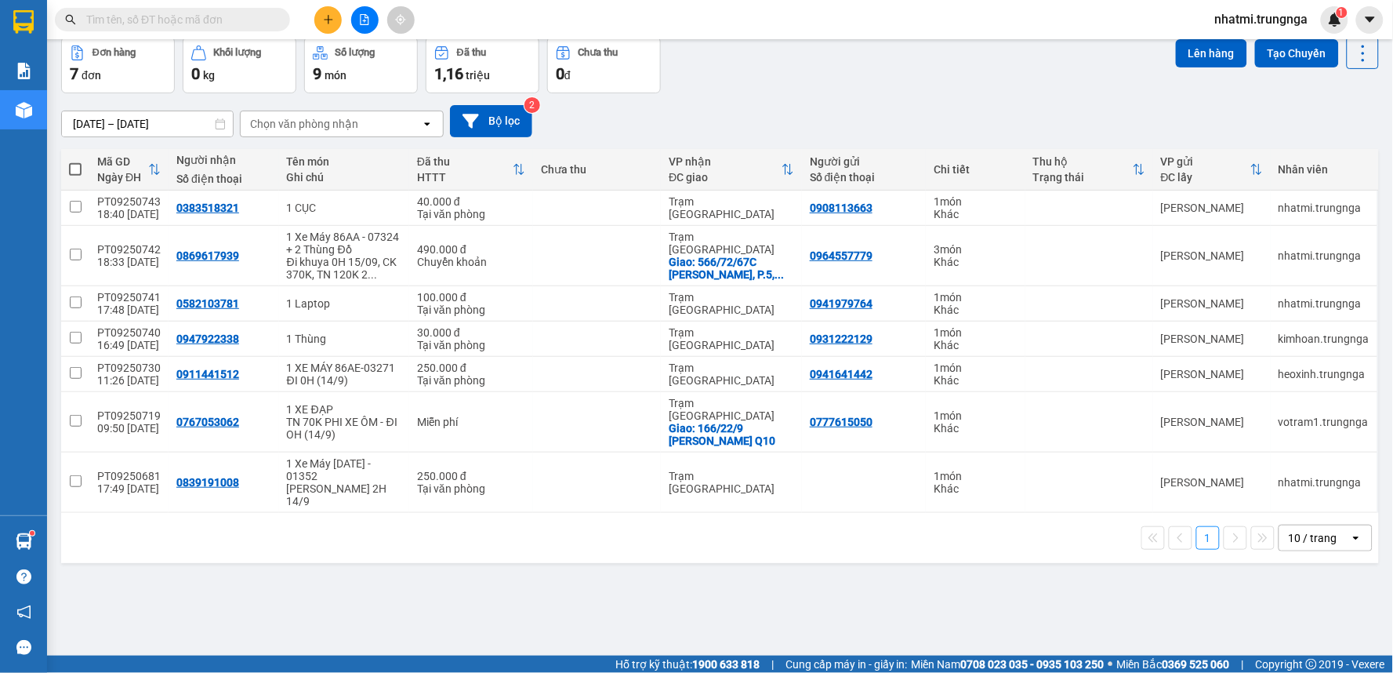
click at [1291, 530] on div "10 / trang" at bounding box center [1313, 538] width 49 height 16
click at [1304, 495] on span "100 / trang" at bounding box center [1307, 492] width 56 height 16
click at [1250, 426] on icon at bounding box center [1255, 421] width 11 height 11
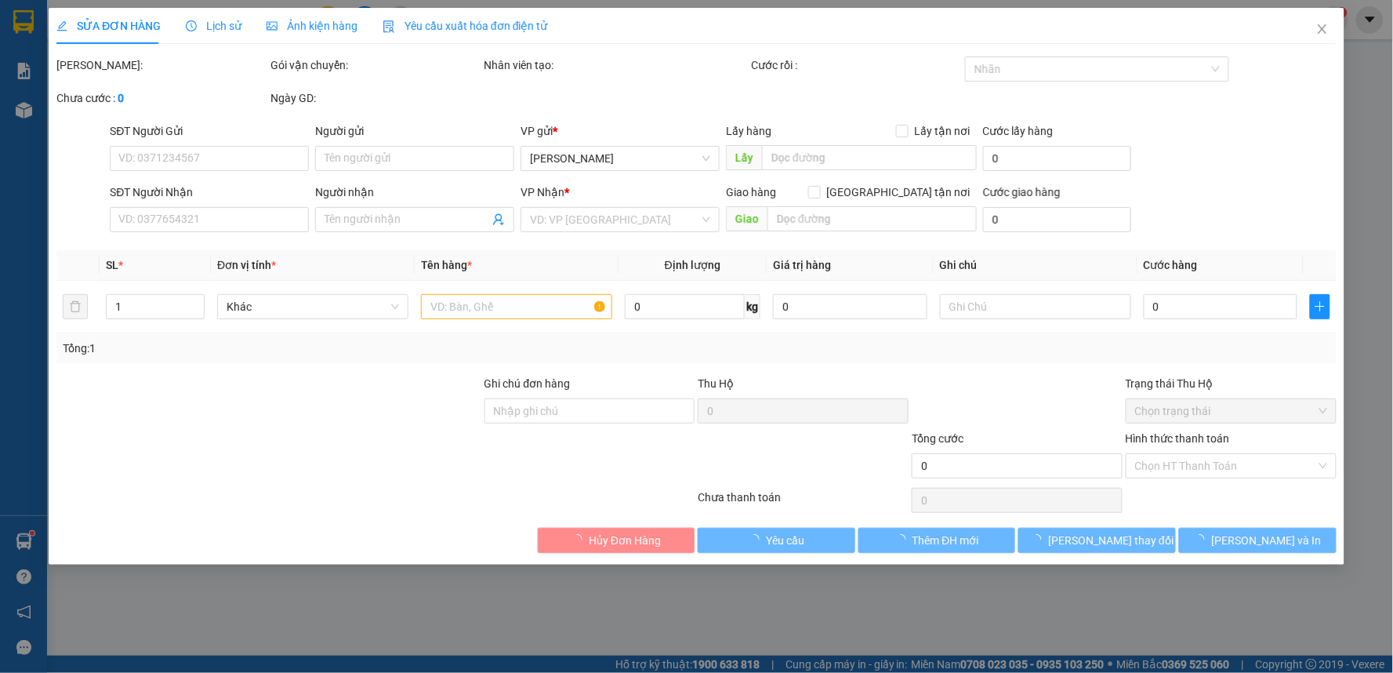
type input "0777615050"
type input "0767053062"
checkbox input "true"
type input "166/22/9 [PERSON_NAME] Q10"
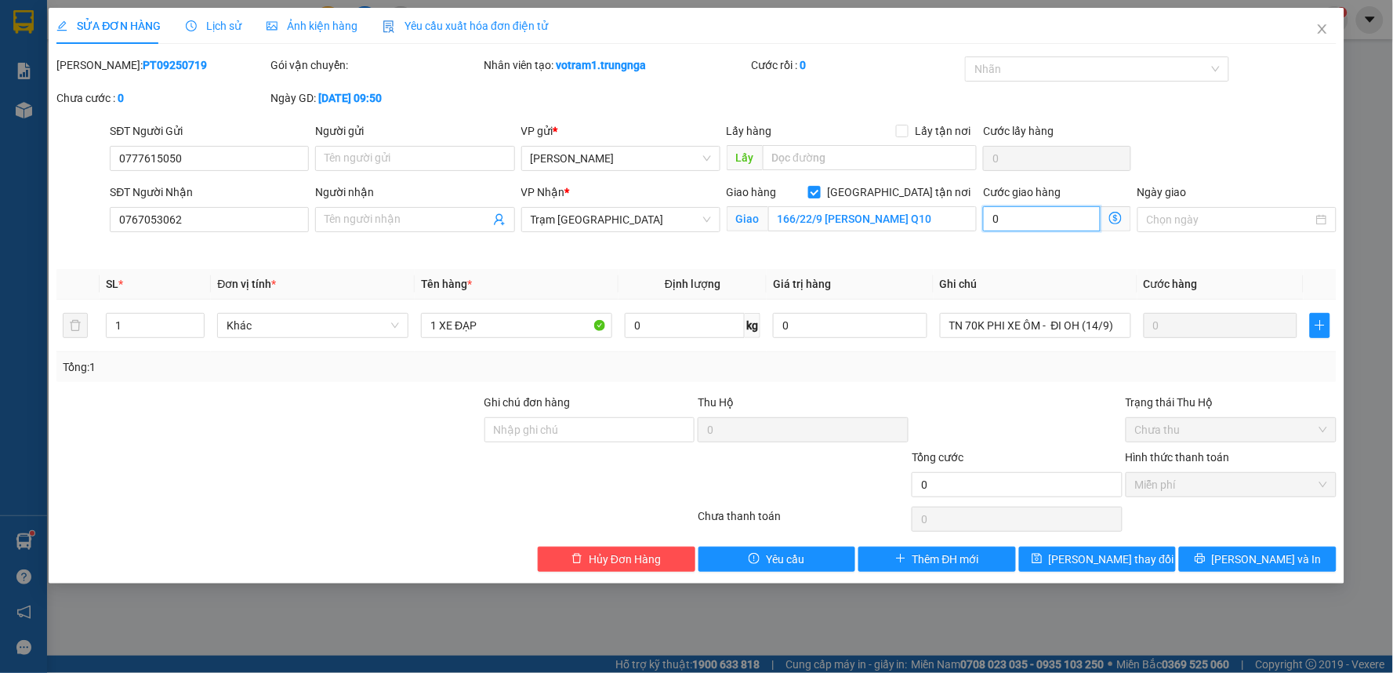
click at [1023, 223] on input "0" at bounding box center [1042, 218] width 118 height 25
drag, startPoint x: 1010, startPoint y: 218, endPoint x: 1044, endPoint y: 204, distance: 37.3
click at [920, 222] on div "SĐT Người Nhận 0767053062 Người nhận Tên người nhận VP Nhận * Trạm [GEOGRAPHIC_…" at bounding box center [723, 220] width 1232 height 74
type input "0"
click at [1322, 24] on icon "close" at bounding box center [1322, 29] width 13 height 13
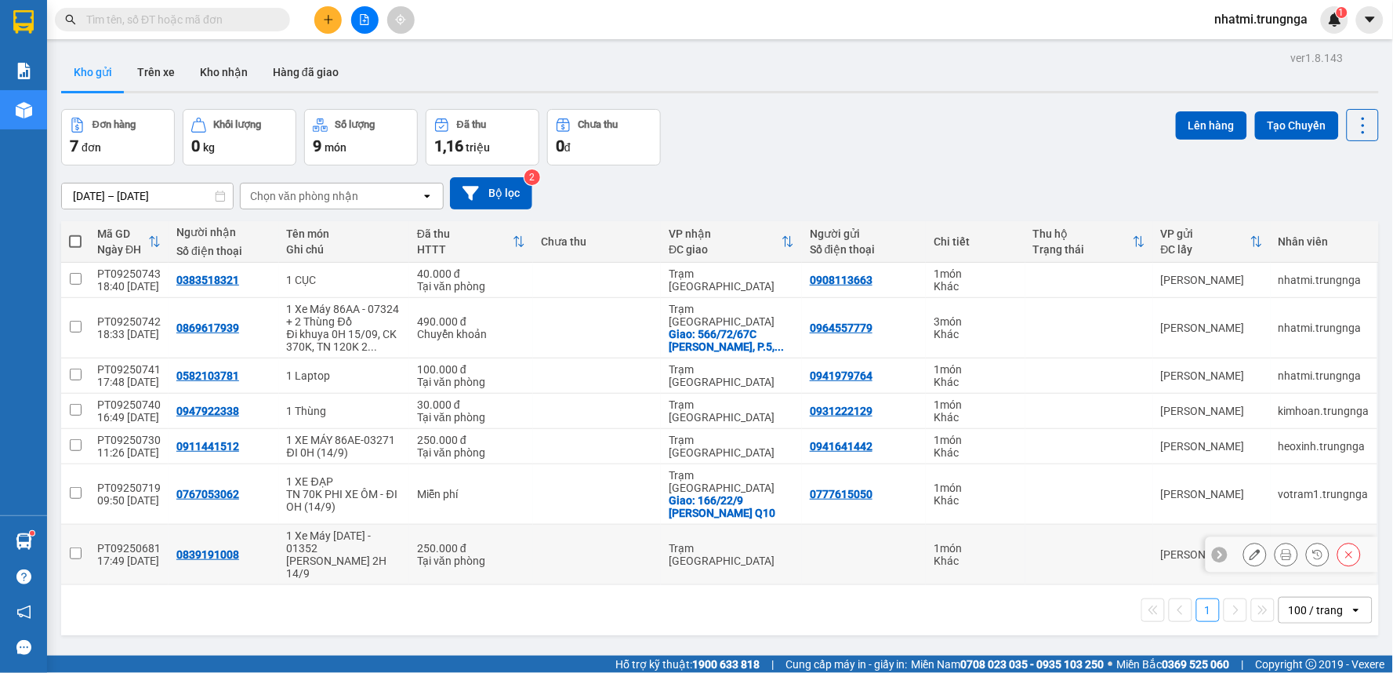
click at [1250, 551] on icon at bounding box center [1255, 554] width 11 height 11
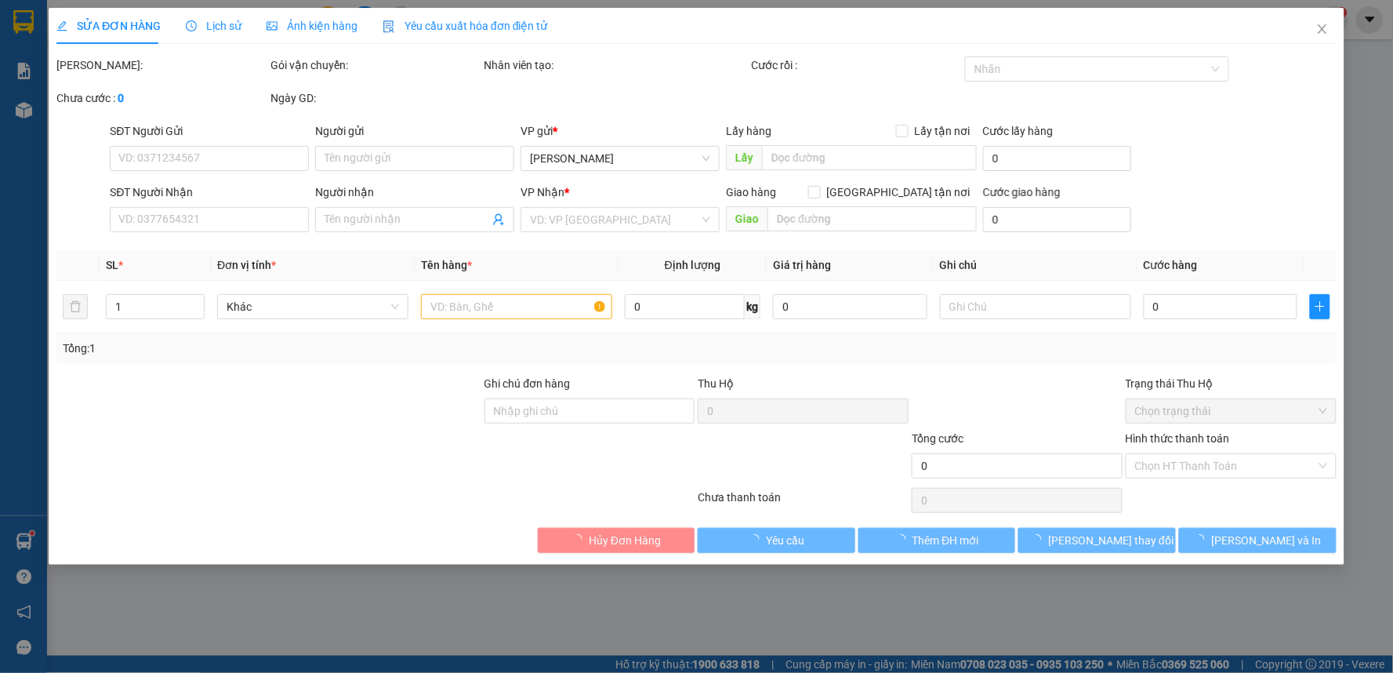
type input "0839191008"
type input "250.000"
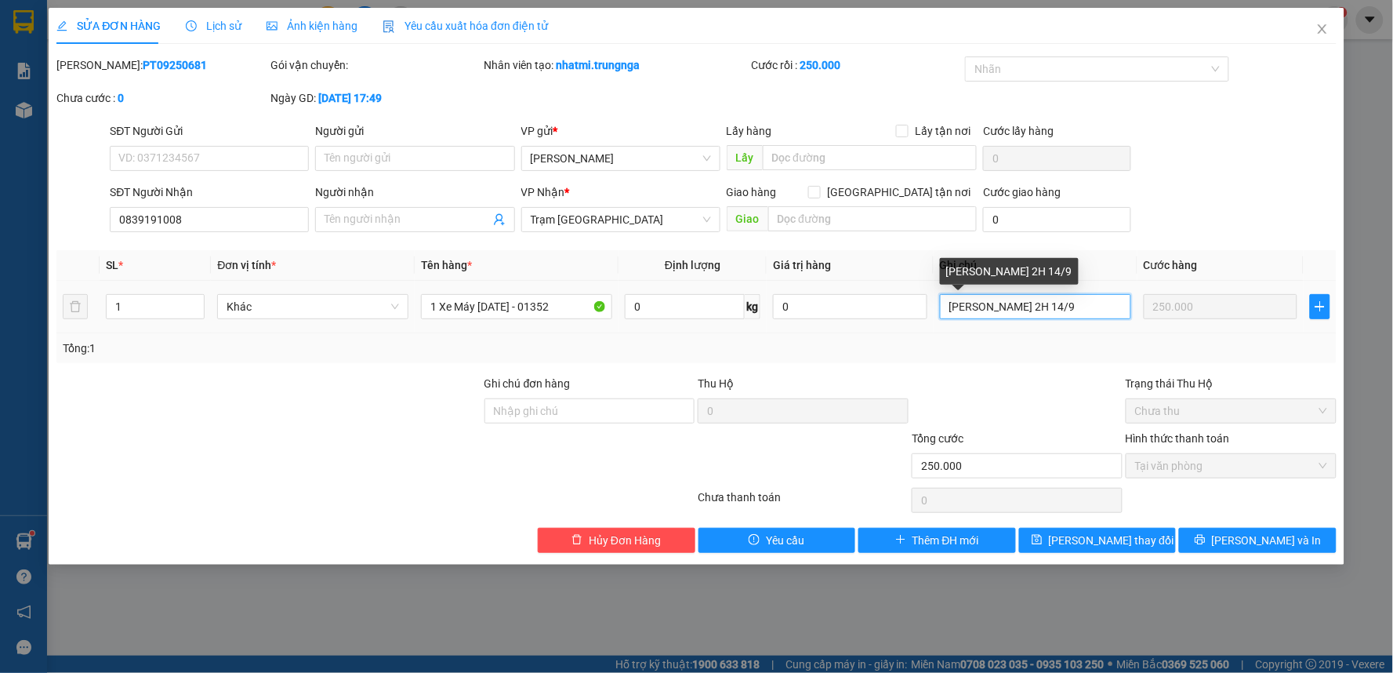
drag, startPoint x: 1009, startPoint y: 306, endPoint x: 981, endPoint y: 312, distance: 28.9
click at [981, 312] on input "[PERSON_NAME] 2H 14/9" at bounding box center [1035, 306] width 191 height 25
drag, startPoint x: 961, startPoint y: 307, endPoint x: 1053, endPoint y: 315, distance: 92.1
click at [1053, 315] on input "[PERSON_NAME] 2H 14/9" at bounding box center [1035, 306] width 191 height 25
type input "Đi 17H15 [DATE]"
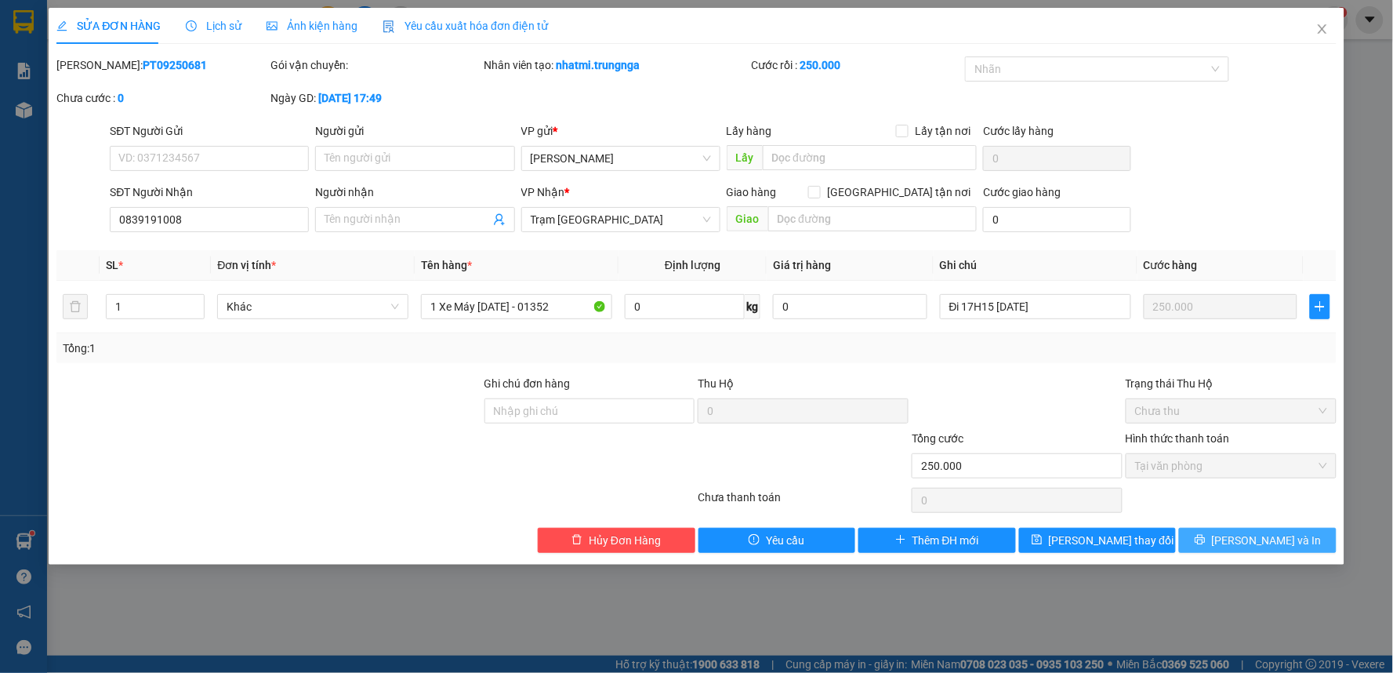
click at [1266, 544] on span "[PERSON_NAME] và In" at bounding box center [1267, 539] width 110 height 17
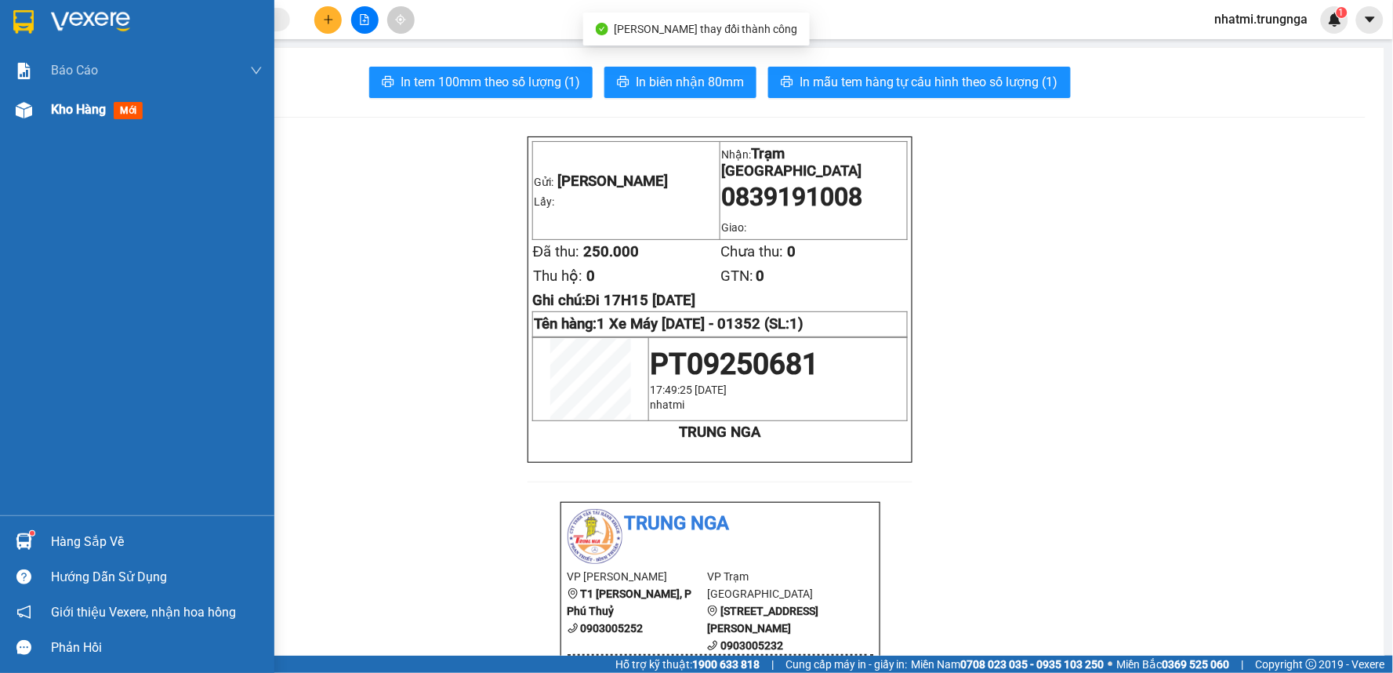
click at [24, 110] on img at bounding box center [24, 110] width 16 height 16
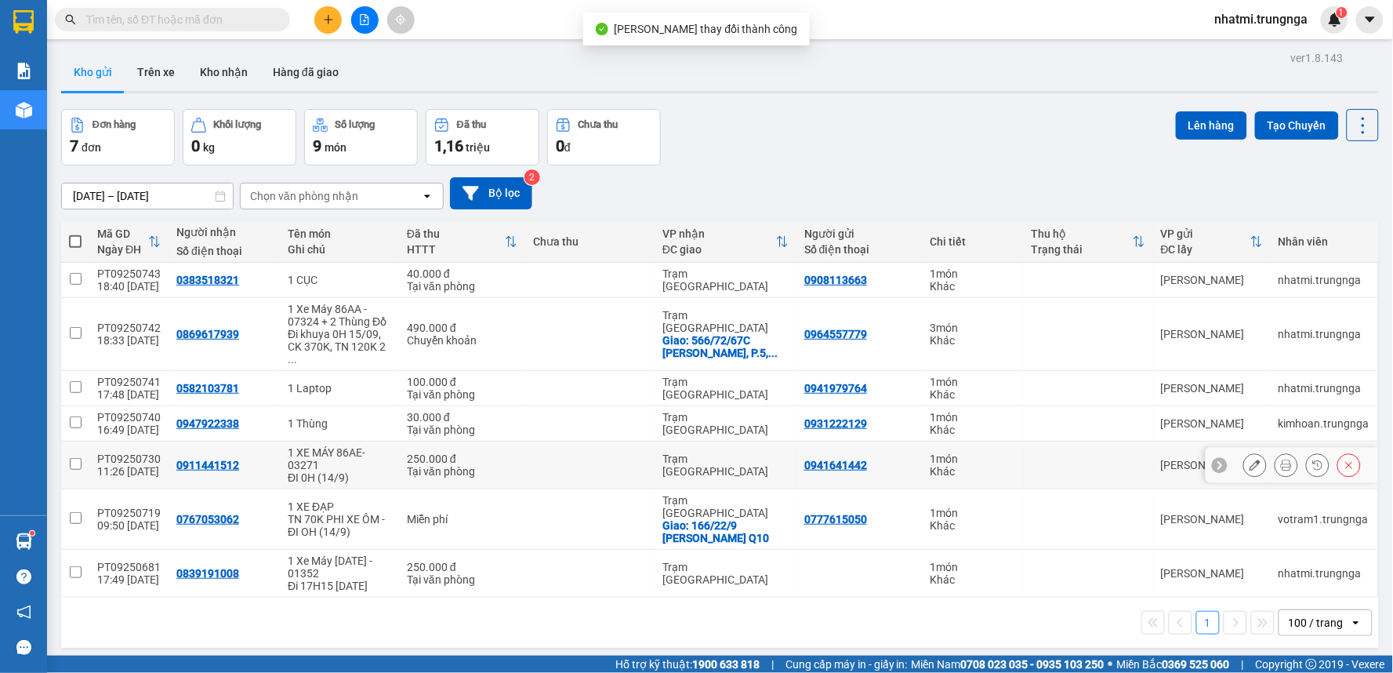
scroll to position [72, 0]
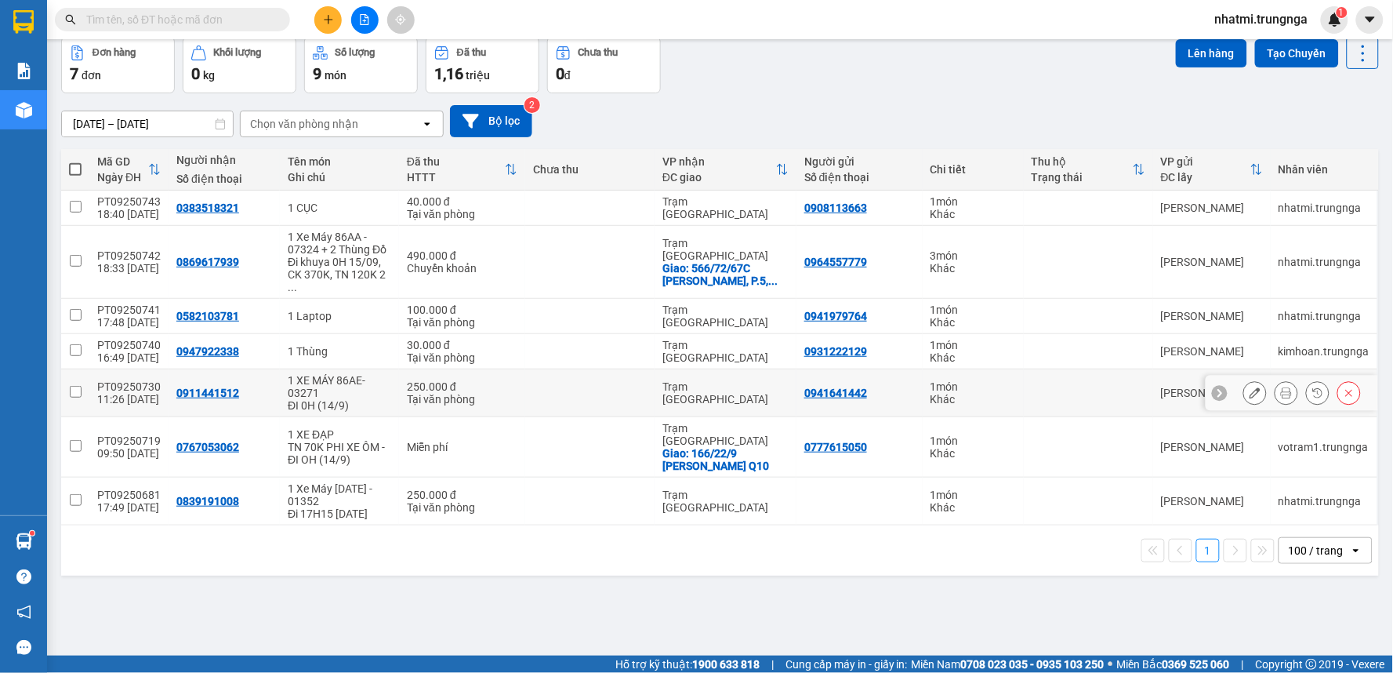
click at [817, 386] on div "0941641442" at bounding box center [835, 392] width 63 height 13
drag, startPoint x: 793, startPoint y: 378, endPoint x: 865, endPoint y: 379, distance: 72.1
click at [865, 379] on td "0941641442" at bounding box center [859, 393] width 126 height 48
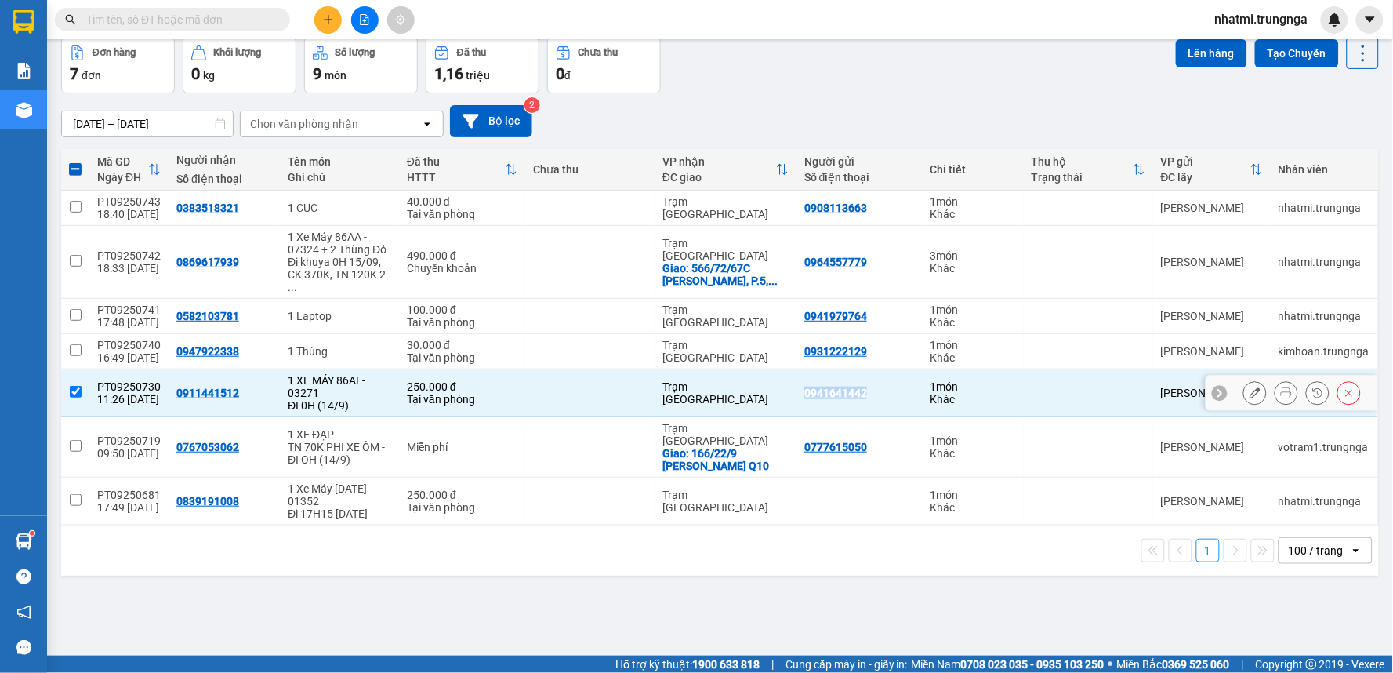
copy div "0941641442"
drag, startPoint x: 172, startPoint y: 381, endPoint x: 232, endPoint y: 384, distance: 59.7
click at [232, 386] on div "0911441512" at bounding box center [207, 392] width 63 height 13
copy div "0911441512"
click at [528, 525] on div "1 100 / trang open" at bounding box center [720, 550] width 1318 height 50
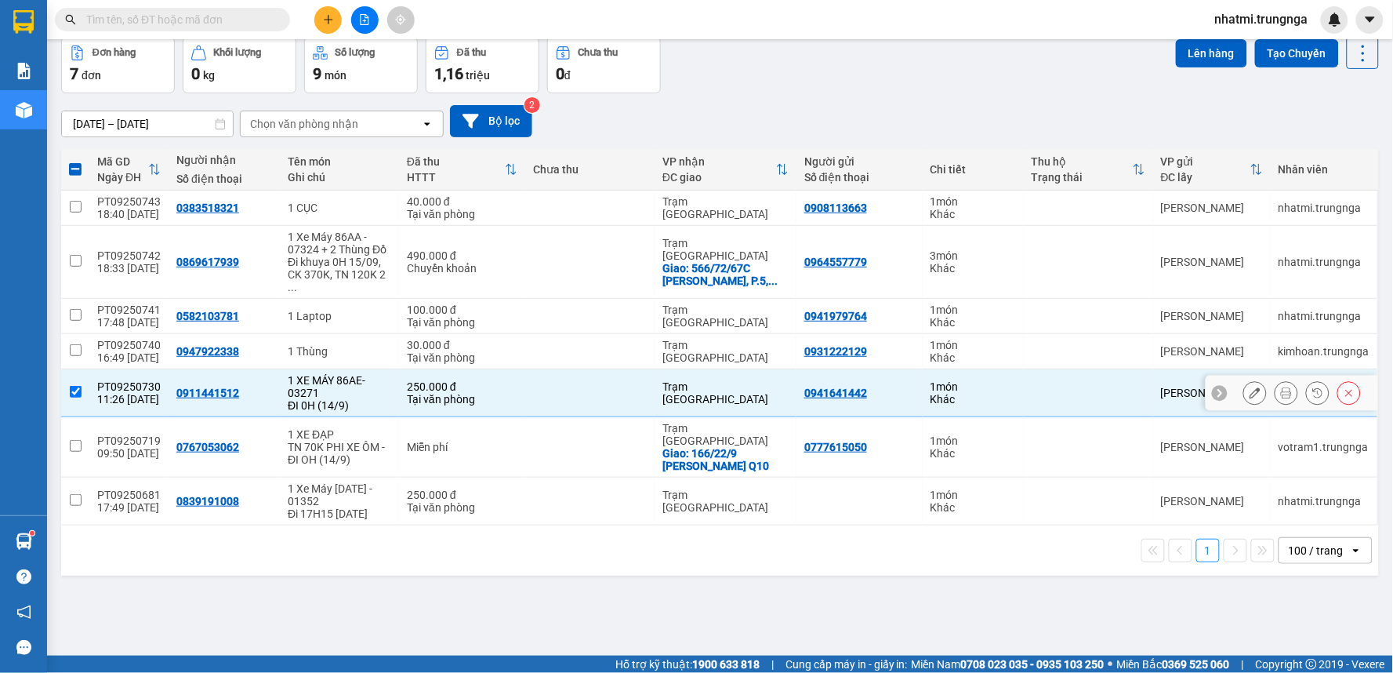
click at [74, 386] on input "checkbox" at bounding box center [76, 392] width 12 height 12
checkbox input "false"
